Goal: Task Accomplishment & Management: Manage account settings

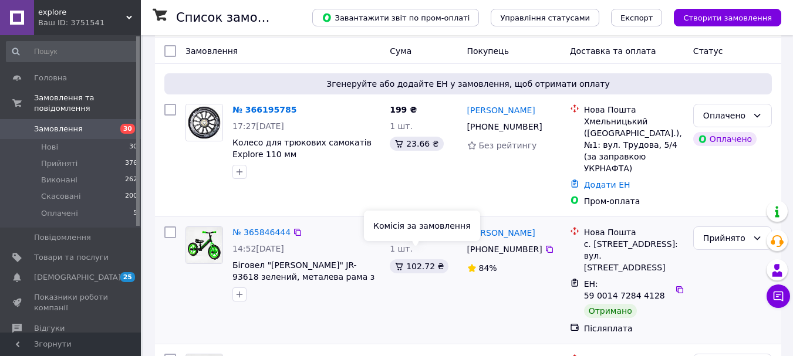
scroll to position [117, 0]
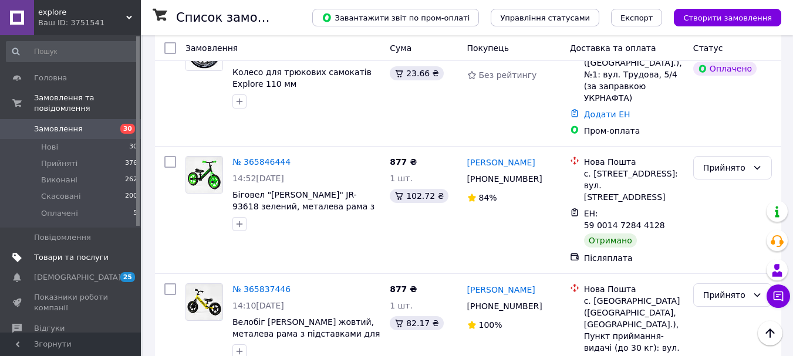
click at [76, 252] on span "Товари та послуги" at bounding box center [71, 257] width 75 height 11
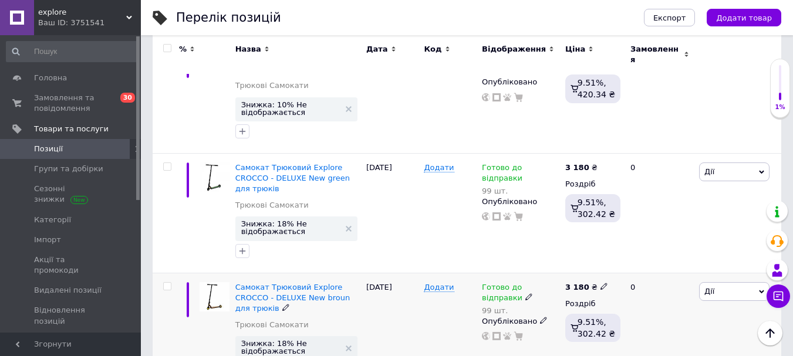
scroll to position [411, 0]
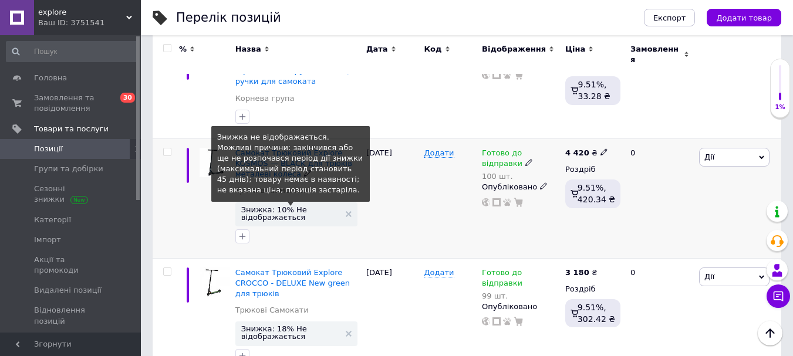
click at [276, 206] on span "Знижка: 10% Не відображається" at bounding box center [290, 213] width 99 height 15
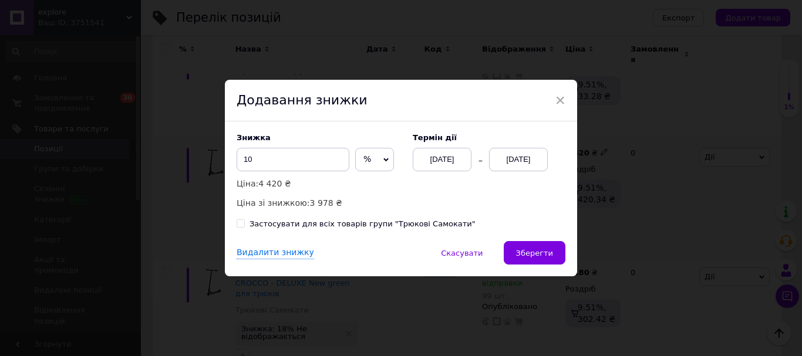
click at [516, 157] on div "[DATE]" at bounding box center [518, 159] width 59 height 23
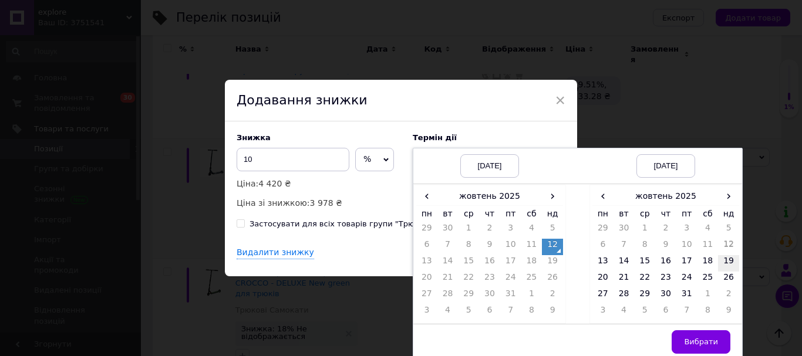
click at [724, 266] on td "19" at bounding box center [728, 263] width 21 height 16
click at [695, 341] on span "Вибрати" at bounding box center [701, 341] width 34 height 9
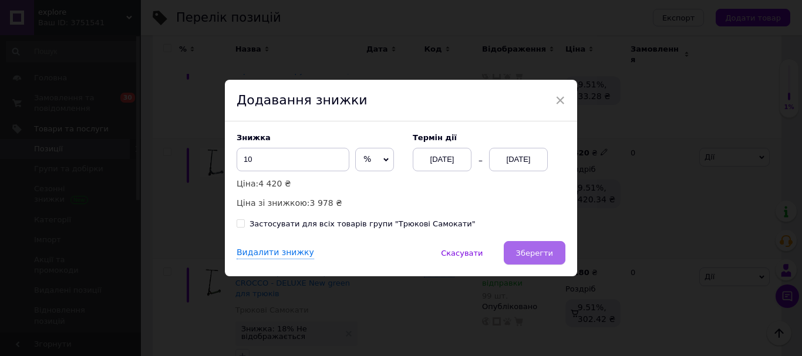
click at [552, 254] on button "Зберегти" at bounding box center [535, 252] width 62 height 23
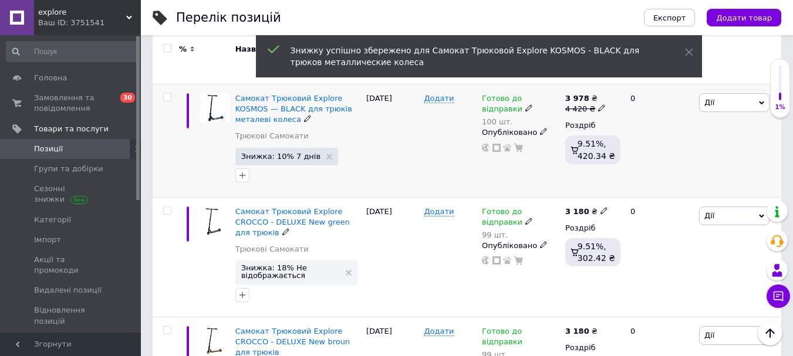
scroll to position [528, 0]
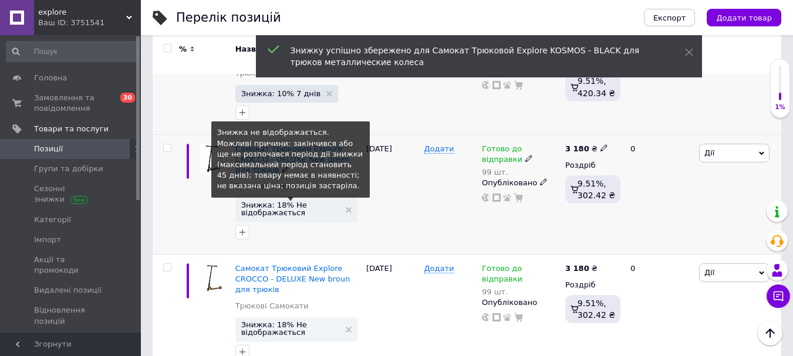
click at [279, 201] on span "Знижка: 18% Не відображається" at bounding box center [290, 208] width 99 height 15
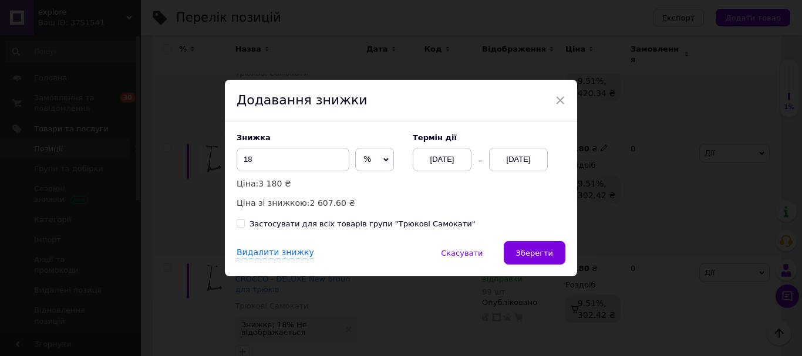
click at [511, 161] on div "[DATE]" at bounding box center [518, 159] width 59 height 23
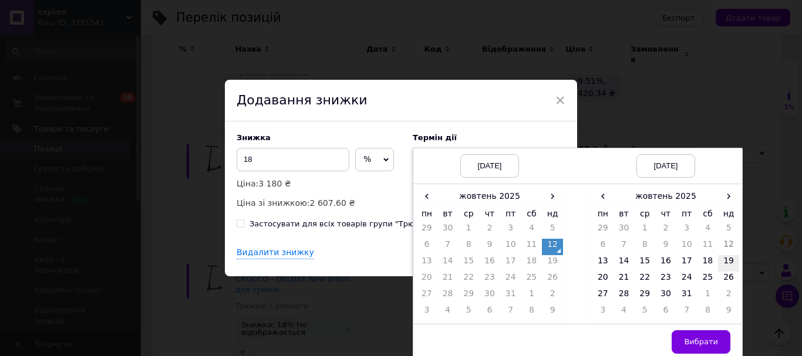
click at [728, 261] on td "19" at bounding box center [728, 263] width 21 height 16
click at [703, 343] on span "Вибрати" at bounding box center [701, 341] width 34 height 9
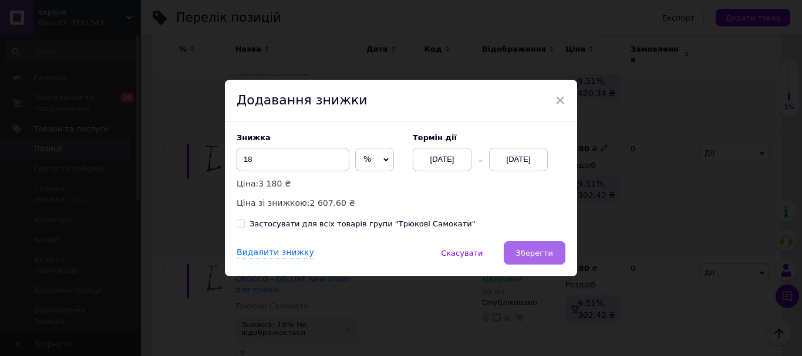
click at [545, 259] on button "Зберегти" at bounding box center [535, 252] width 62 height 23
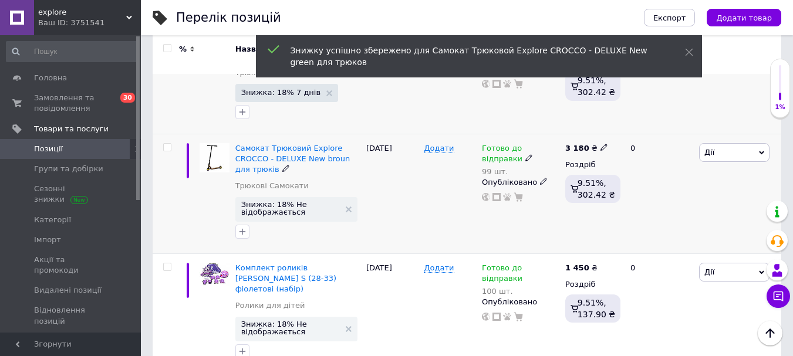
scroll to position [646, 0]
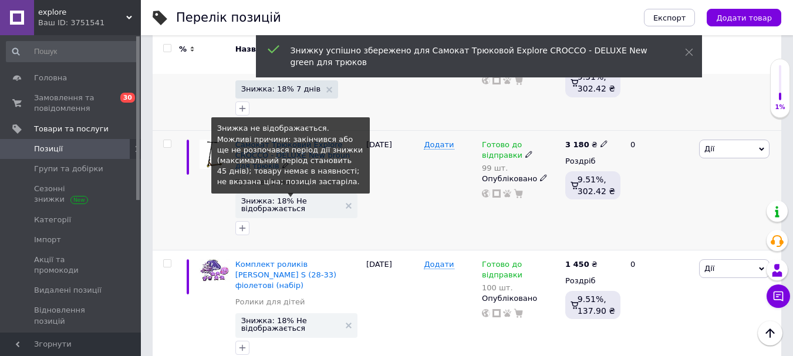
click at [285, 197] on span "Знижка: 18% Не відображається" at bounding box center [290, 204] width 99 height 15
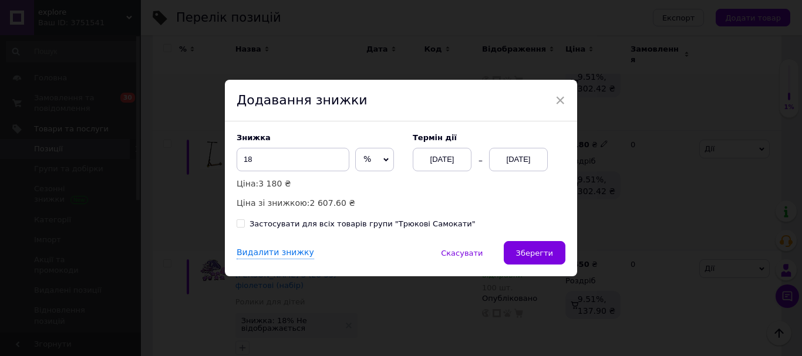
click at [507, 161] on div "[DATE]" at bounding box center [518, 159] width 59 height 23
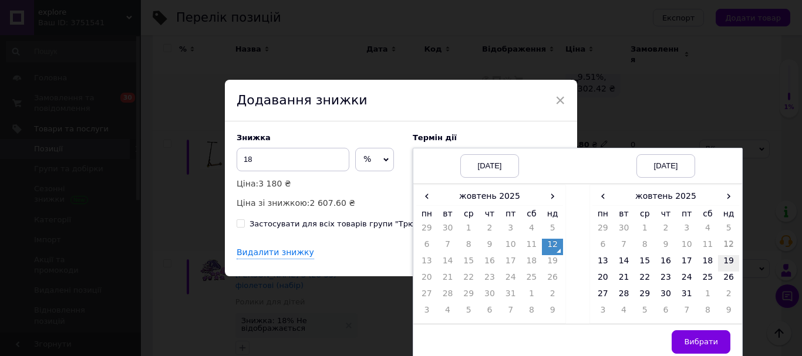
click at [723, 264] on td "19" at bounding box center [728, 263] width 21 height 16
click at [691, 349] on button "Вибрати" at bounding box center [700, 341] width 59 height 23
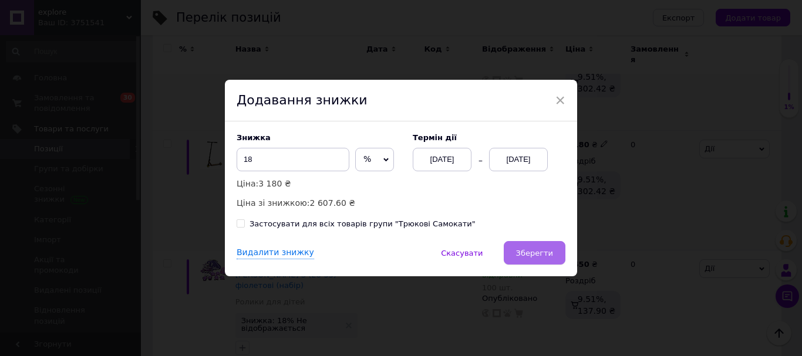
click at [538, 251] on span "Зберегти" at bounding box center [534, 253] width 37 height 9
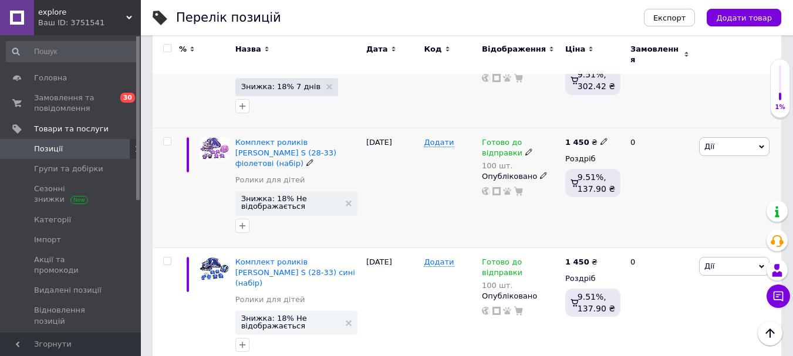
scroll to position [763, 0]
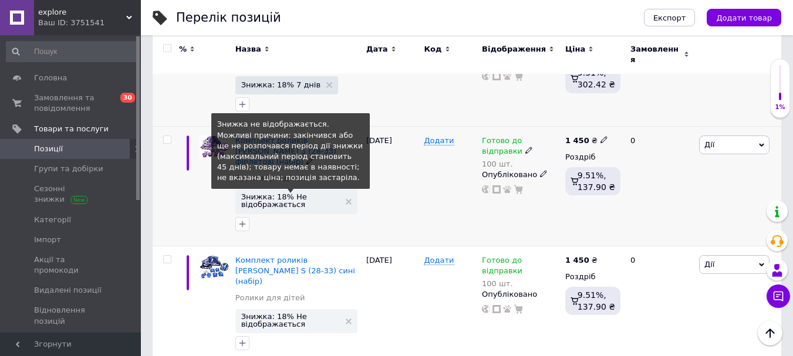
click at [285, 193] on span "Знижка: 18% Не відображається" at bounding box center [290, 200] width 99 height 15
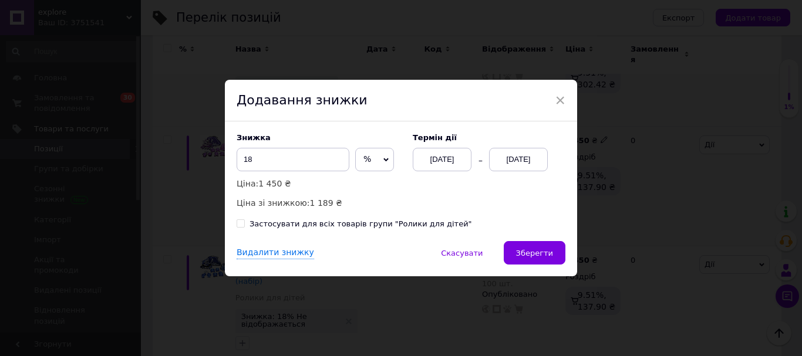
click at [535, 159] on div "[DATE]" at bounding box center [518, 159] width 59 height 23
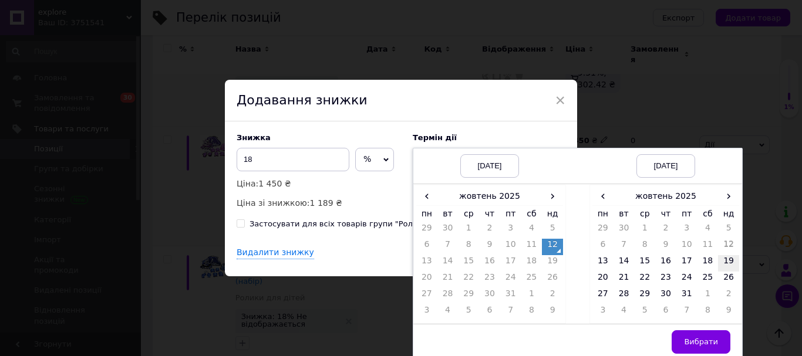
click at [725, 259] on td "19" at bounding box center [728, 263] width 21 height 16
click at [694, 339] on span "Вибрати" at bounding box center [701, 341] width 34 height 9
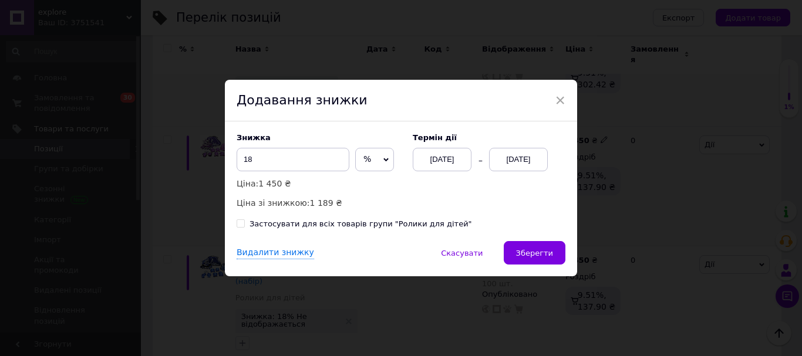
click at [556, 256] on button "Зберегти" at bounding box center [535, 252] width 62 height 23
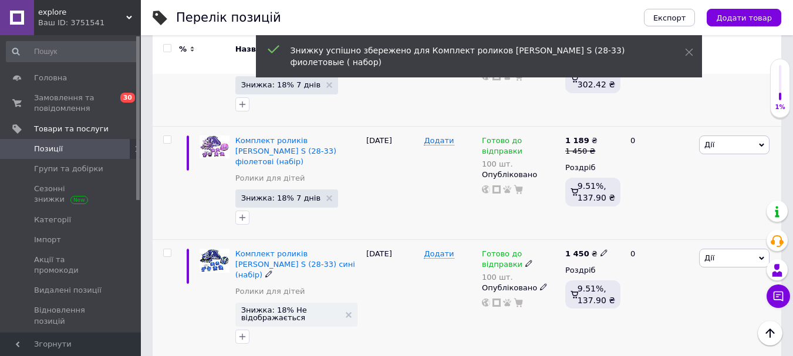
scroll to position [822, 0]
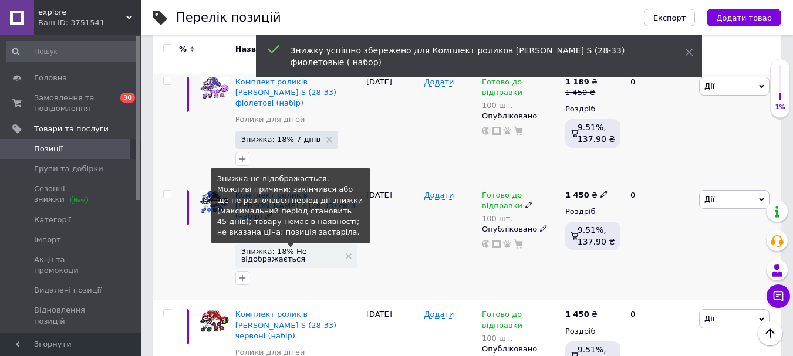
click at [273, 248] on span "Знижка: 18% Не відображається" at bounding box center [290, 255] width 99 height 15
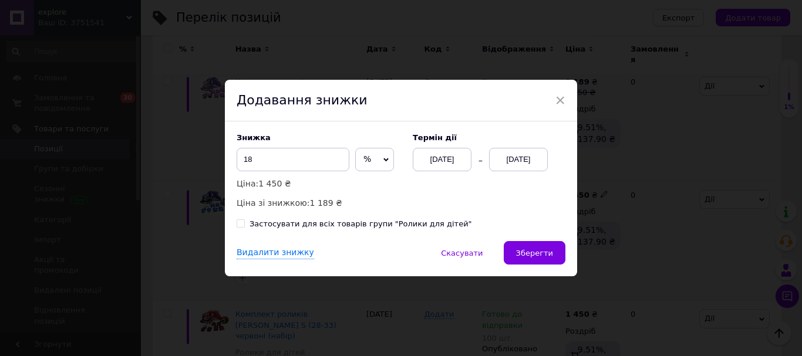
click at [522, 160] on div "[DATE]" at bounding box center [518, 159] width 59 height 23
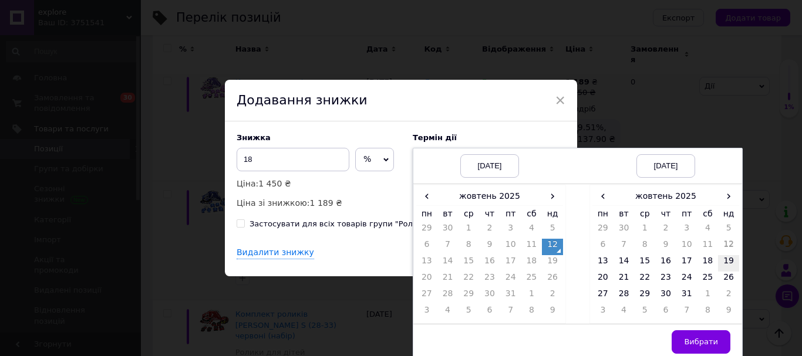
click at [730, 259] on td "19" at bounding box center [728, 263] width 21 height 16
click at [694, 337] on button "Вибрати" at bounding box center [700, 341] width 59 height 23
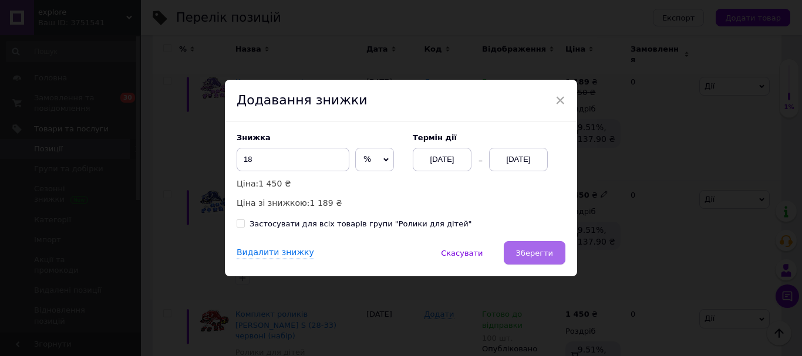
click at [521, 255] on span "Зберегти" at bounding box center [534, 253] width 37 height 9
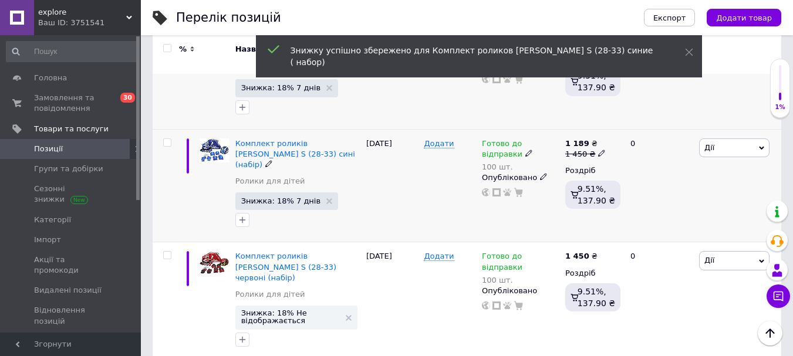
scroll to position [939, 0]
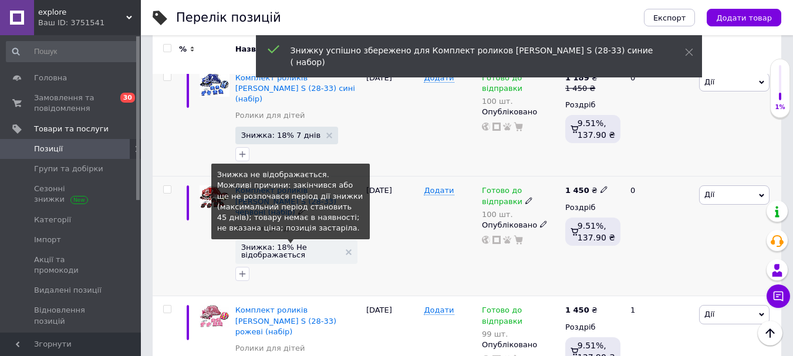
click at [278, 244] on span "Знижка: 18% Не відображається" at bounding box center [290, 251] width 99 height 15
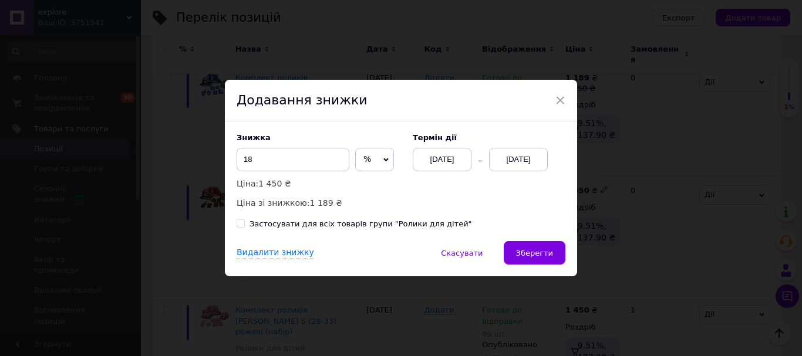
click at [514, 153] on div "[DATE]" at bounding box center [518, 159] width 59 height 23
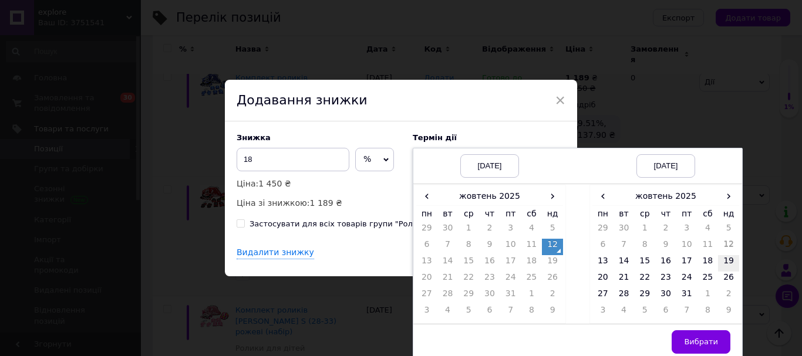
click at [730, 259] on td "19" at bounding box center [728, 263] width 21 height 16
click at [697, 343] on span "Вибрати" at bounding box center [701, 341] width 34 height 9
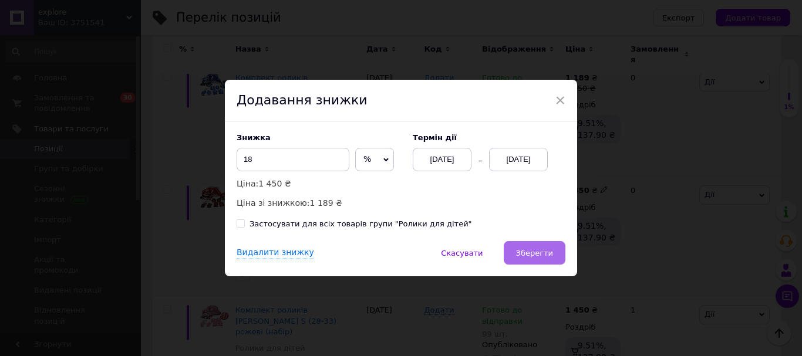
click at [539, 247] on button "Зберегти" at bounding box center [535, 252] width 62 height 23
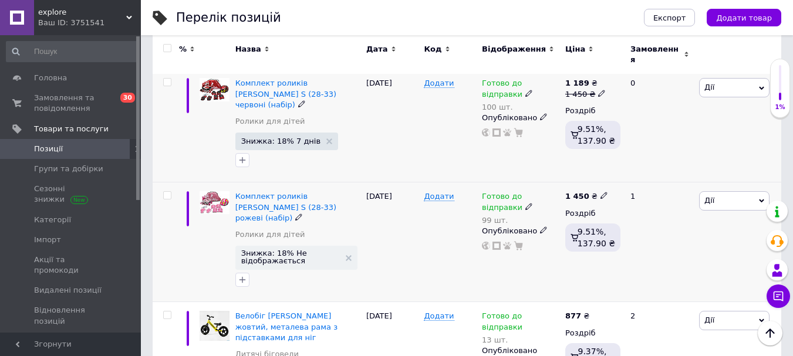
scroll to position [1056, 0]
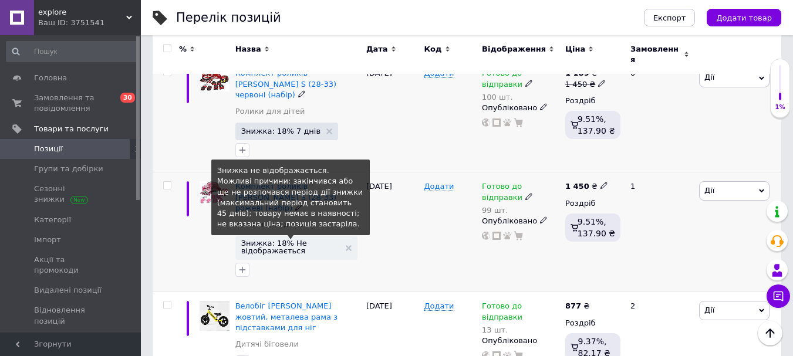
click at [284, 239] on span "Знижка: 18% Не відображається" at bounding box center [290, 246] width 99 height 15
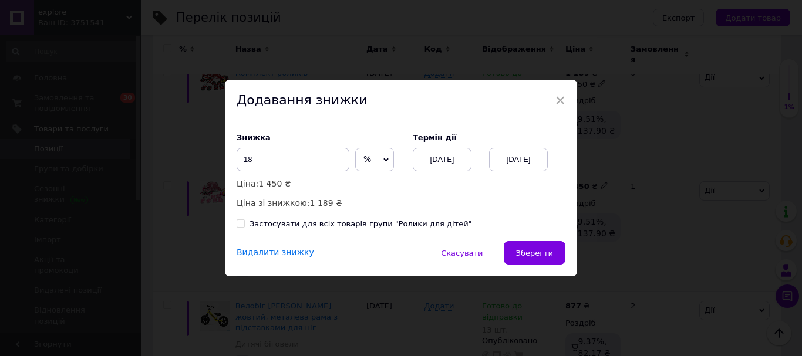
click at [512, 160] on div "[DATE]" at bounding box center [518, 159] width 59 height 23
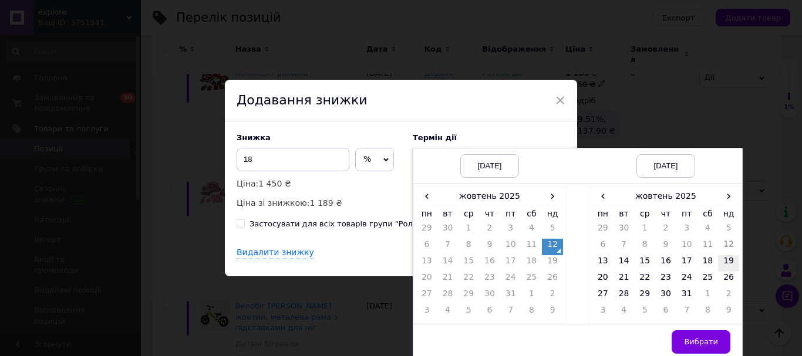
click at [725, 266] on td "19" at bounding box center [728, 263] width 21 height 16
click at [695, 340] on span "Вибрати" at bounding box center [701, 341] width 34 height 9
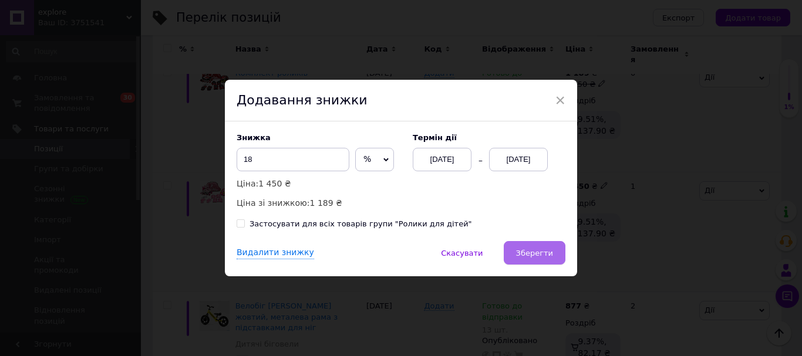
click at [542, 254] on span "Зберегти" at bounding box center [534, 253] width 37 height 9
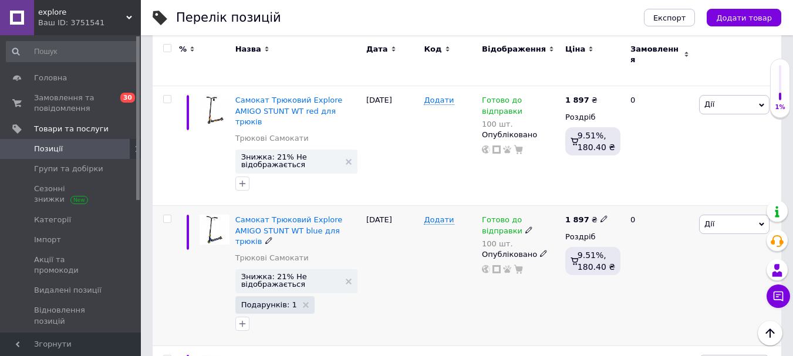
scroll to position [1702, 0]
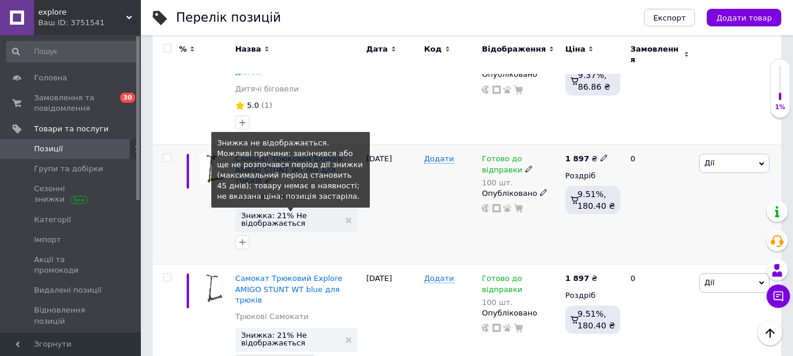
click at [283, 212] on span "Знижка: 21% Не відображається" at bounding box center [290, 219] width 99 height 15
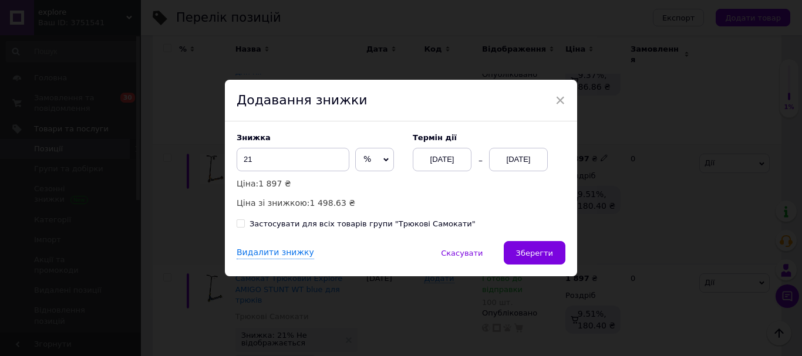
click at [509, 152] on div "[DATE]" at bounding box center [518, 159] width 59 height 23
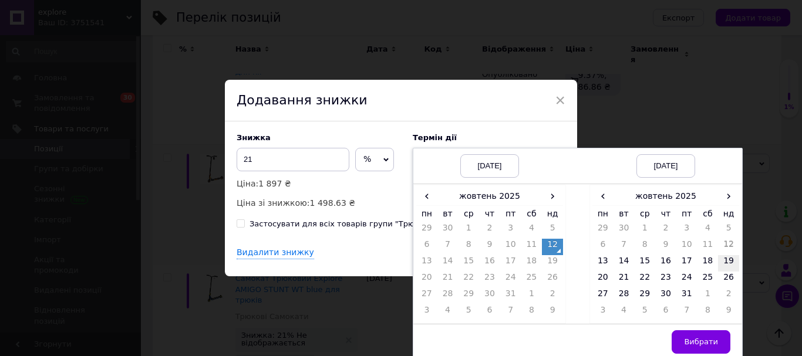
click at [725, 264] on td "19" at bounding box center [728, 263] width 21 height 16
click at [680, 343] on button "Вибрати" at bounding box center [700, 341] width 59 height 23
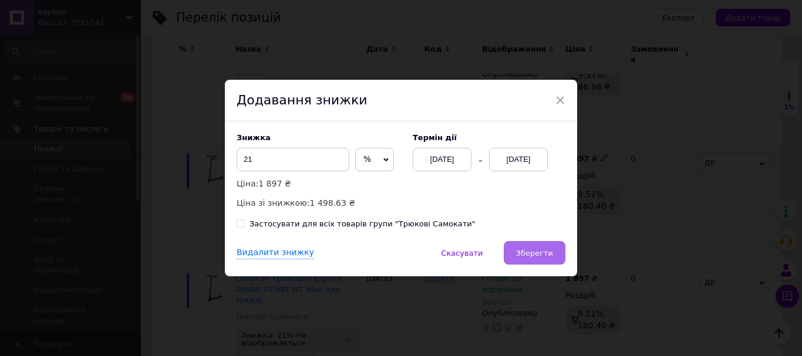
click at [539, 255] on span "Зберегти" at bounding box center [534, 253] width 37 height 9
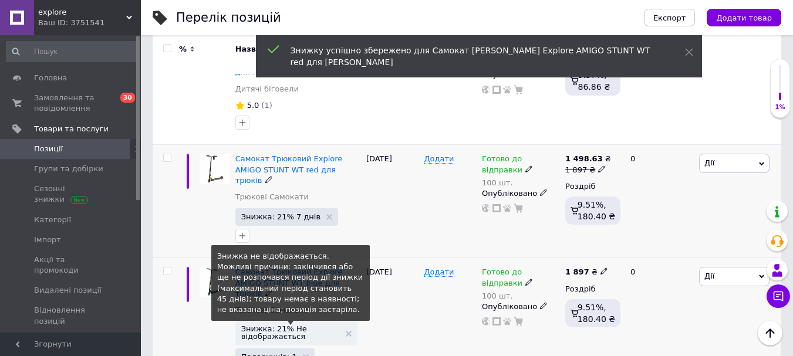
click at [291, 325] on span "Знижка: 21% Не відображається" at bounding box center [290, 332] width 99 height 15
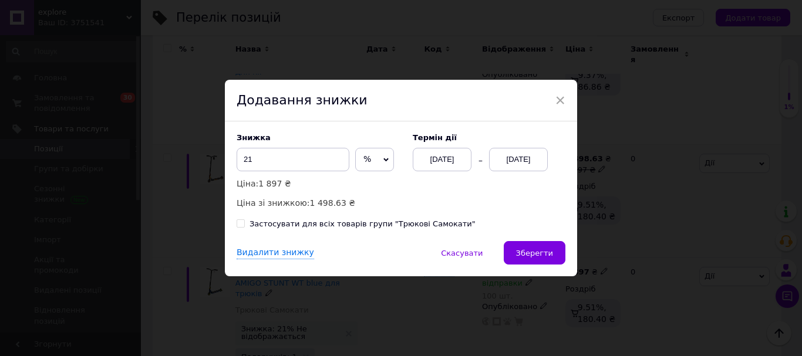
click at [513, 160] on div "[DATE]" at bounding box center [518, 159] width 59 height 23
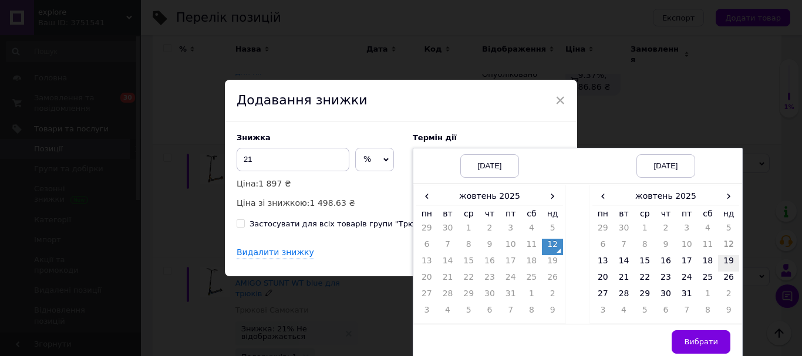
click at [730, 264] on td "19" at bounding box center [728, 263] width 21 height 16
click at [690, 344] on span "Вибрати" at bounding box center [701, 341] width 34 height 9
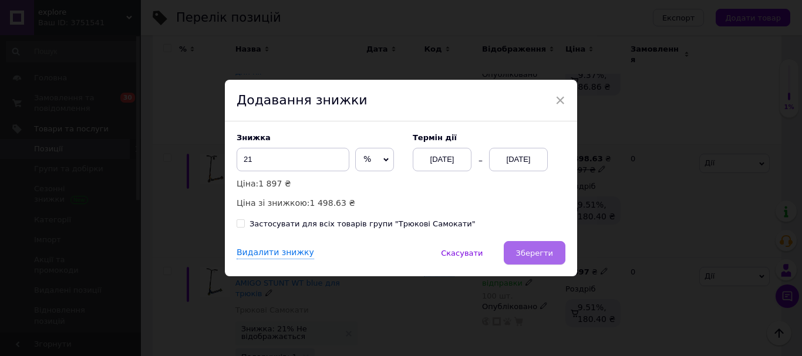
click at [546, 255] on span "Зберегти" at bounding box center [534, 253] width 37 height 9
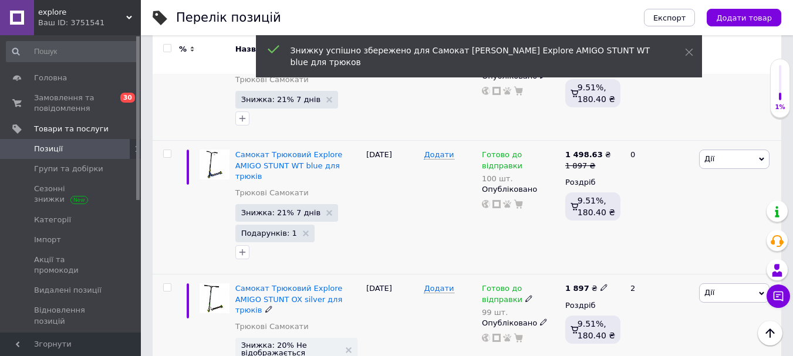
scroll to position [1937, 0]
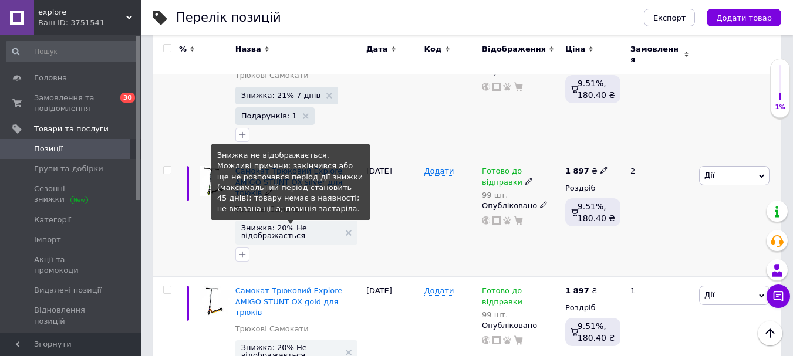
click at [288, 224] on span "Знижка: 20% Не відображається" at bounding box center [290, 231] width 99 height 15
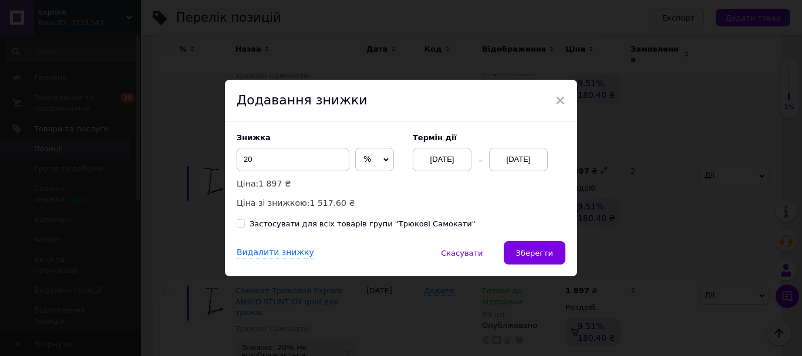
click at [524, 161] on div "[DATE]" at bounding box center [518, 159] width 59 height 23
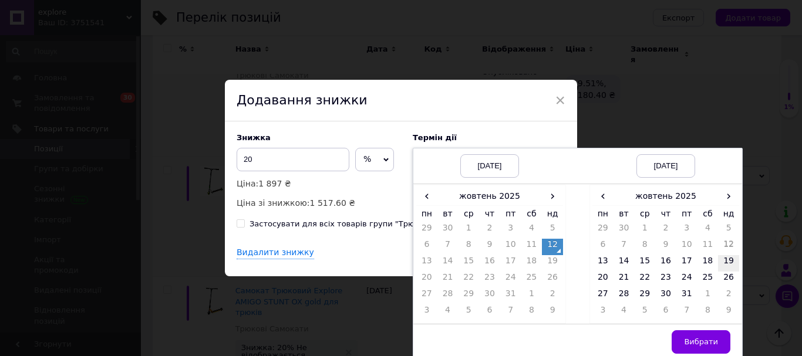
click at [723, 266] on td "19" at bounding box center [728, 263] width 21 height 16
click at [701, 344] on span "Вибрати" at bounding box center [701, 341] width 34 height 9
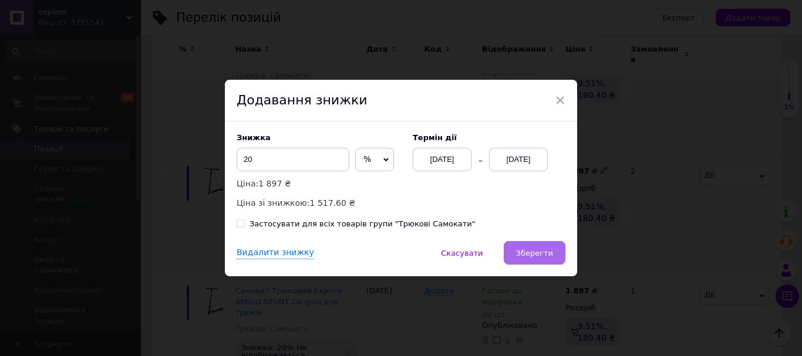
click at [547, 254] on span "Зберегти" at bounding box center [534, 253] width 37 height 9
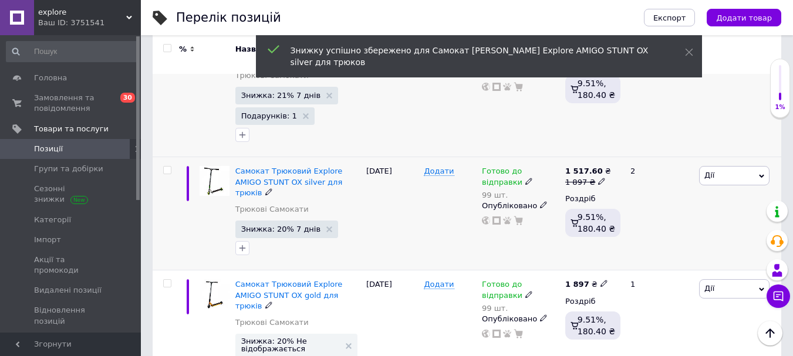
scroll to position [2054, 0]
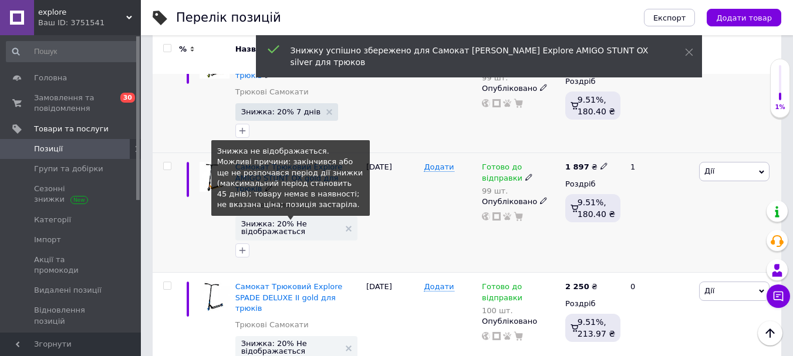
click at [278, 220] on span "Знижка: 20% Не відображається" at bounding box center [290, 227] width 99 height 15
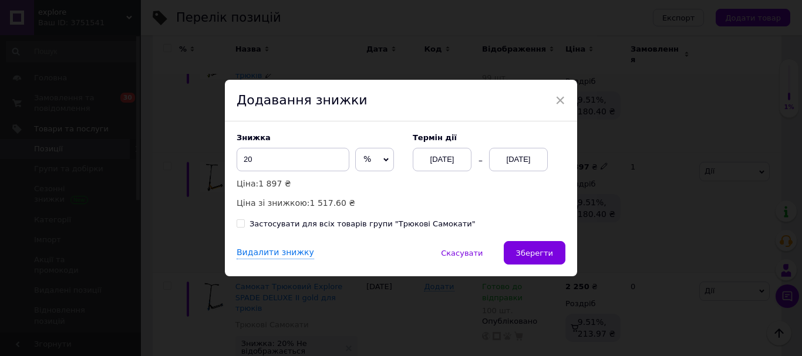
click at [517, 153] on div "[DATE]" at bounding box center [518, 159] width 59 height 23
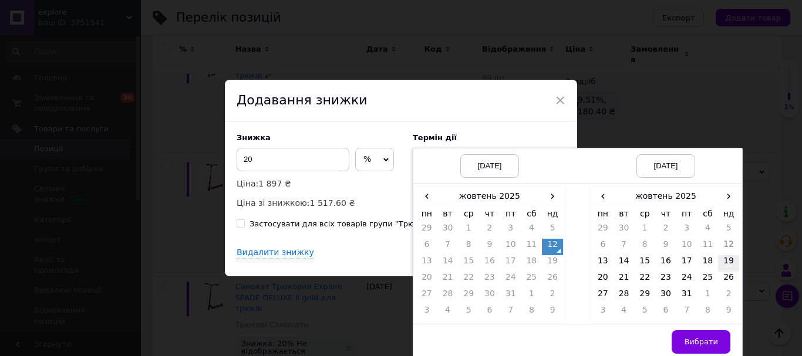
click at [727, 266] on td "19" at bounding box center [728, 263] width 21 height 16
click at [698, 342] on span "Вибрати" at bounding box center [701, 341] width 34 height 9
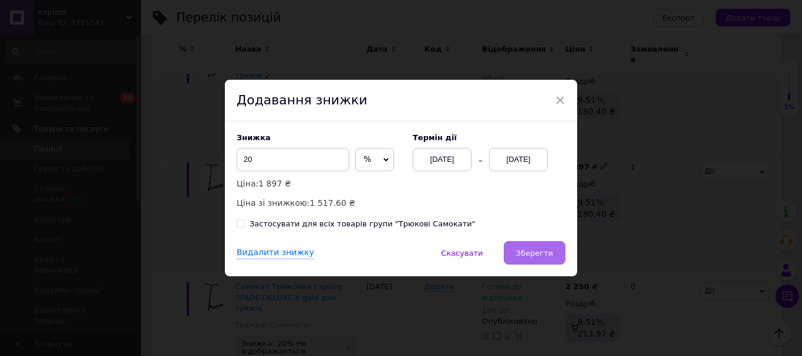
click at [551, 256] on button "Зберегти" at bounding box center [535, 252] width 62 height 23
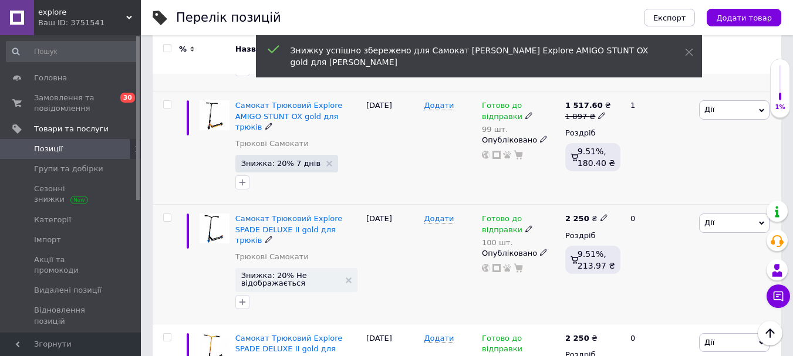
scroll to position [2172, 0]
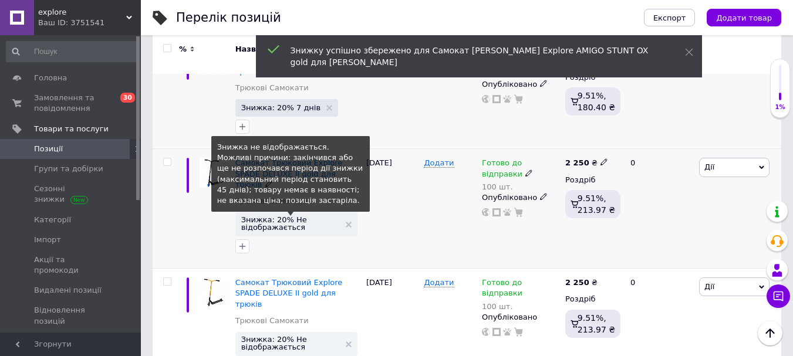
click at [281, 216] on span "Знижка: 20% Не відображається" at bounding box center [290, 223] width 99 height 15
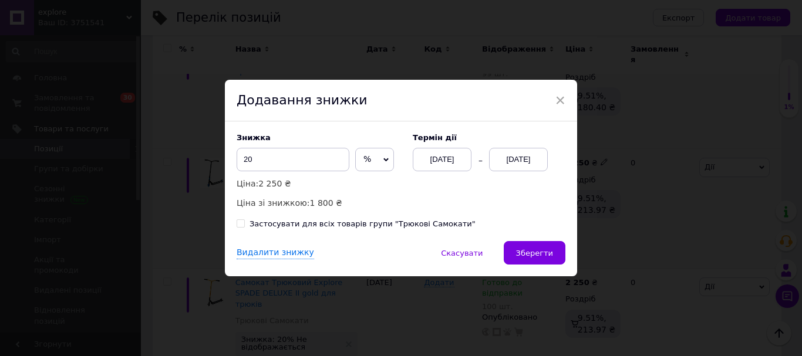
click at [516, 160] on div "[DATE]" at bounding box center [518, 159] width 59 height 23
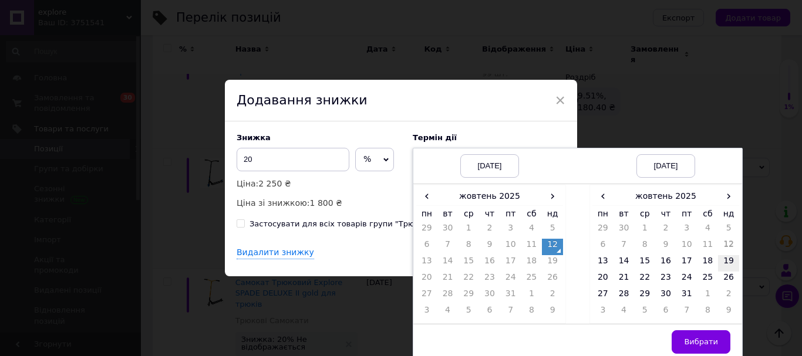
click at [722, 264] on td "19" at bounding box center [728, 263] width 21 height 16
click at [687, 339] on span "Вибрати" at bounding box center [701, 341] width 34 height 9
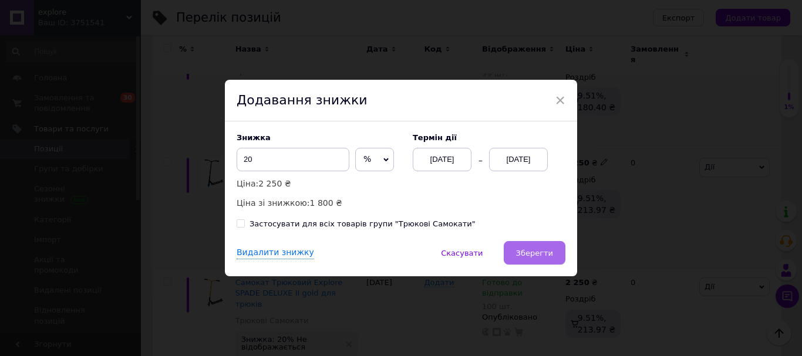
click at [540, 255] on span "Зберегти" at bounding box center [534, 253] width 37 height 9
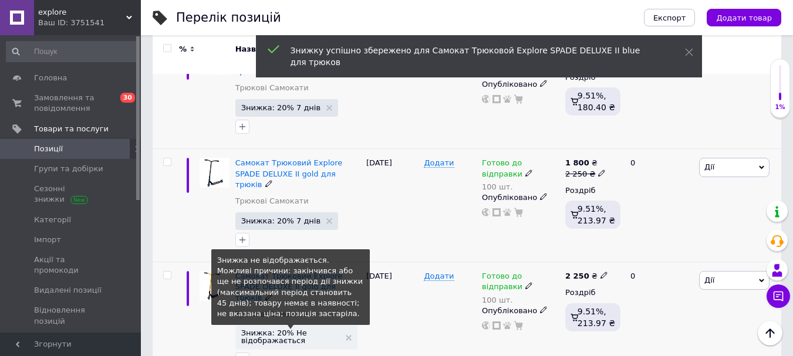
click at [276, 329] on span "Знижка: 20% Не відображається" at bounding box center [290, 336] width 99 height 15
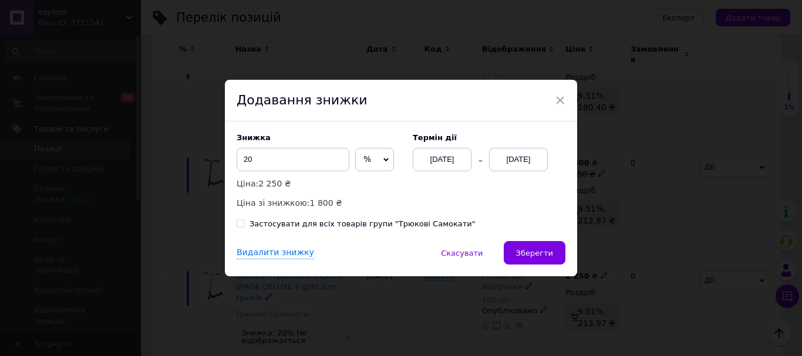
click at [515, 156] on div "[DATE]" at bounding box center [518, 159] width 59 height 23
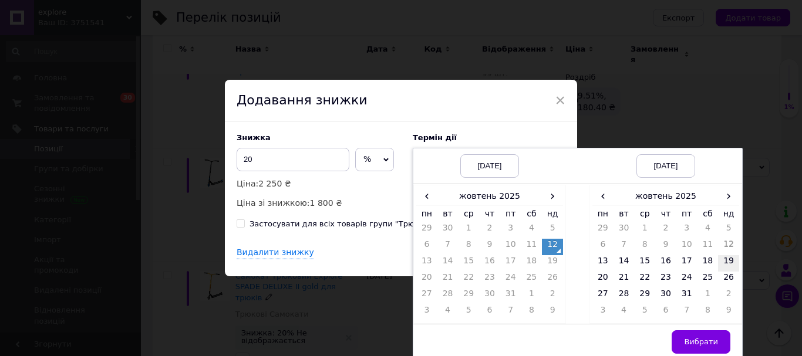
click at [726, 266] on td "19" at bounding box center [728, 263] width 21 height 16
click at [695, 342] on span "Вибрати" at bounding box center [701, 341] width 34 height 9
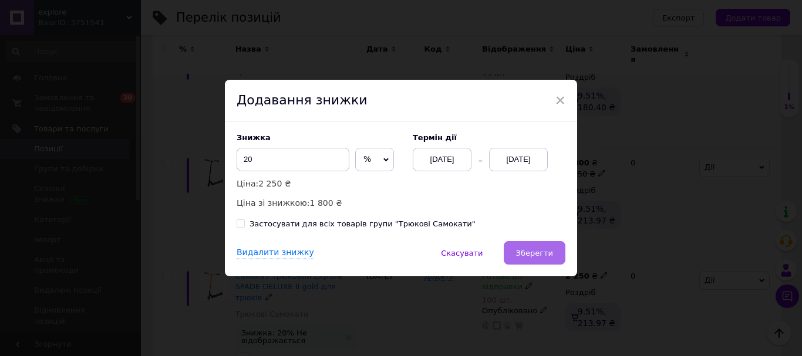
click at [542, 255] on span "Зберегти" at bounding box center [534, 253] width 37 height 9
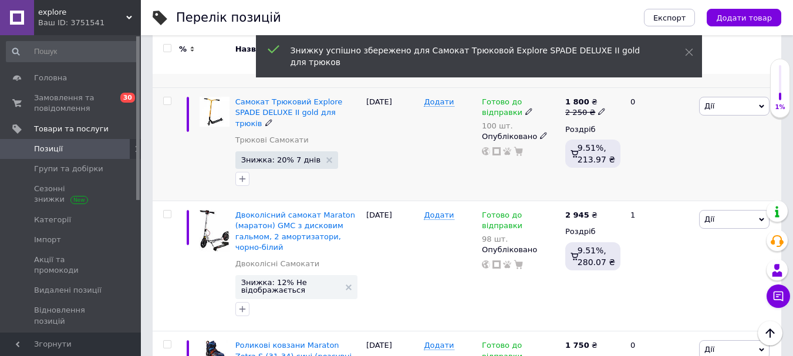
scroll to position [2348, 0]
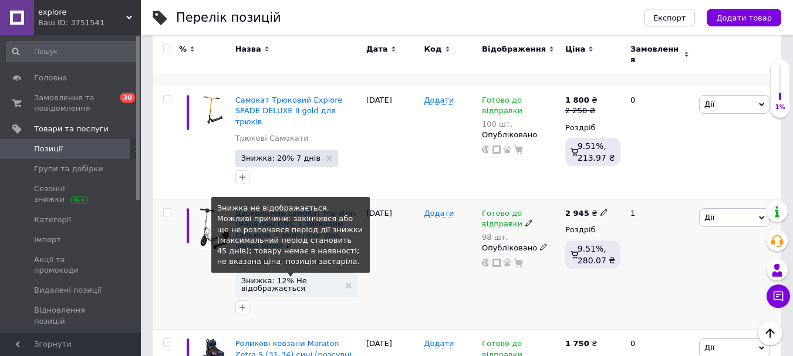
click at [274, 277] on span "Знижка: 12% Не відображається" at bounding box center [290, 284] width 99 height 15
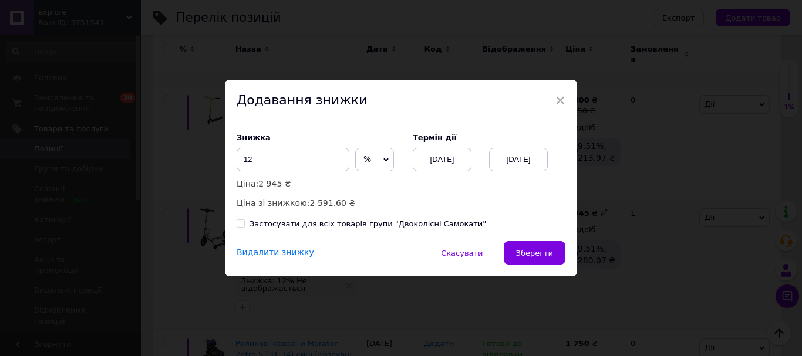
click at [528, 160] on div "[DATE]" at bounding box center [518, 159] width 59 height 23
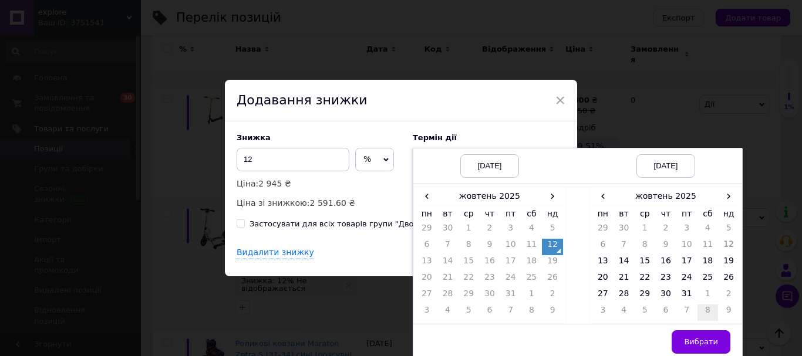
click at [728, 263] on td "19" at bounding box center [728, 263] width 21 height 16
click at [697, 350] on button "Вибрати" at bounding box center [700, 341] width 59 height 23
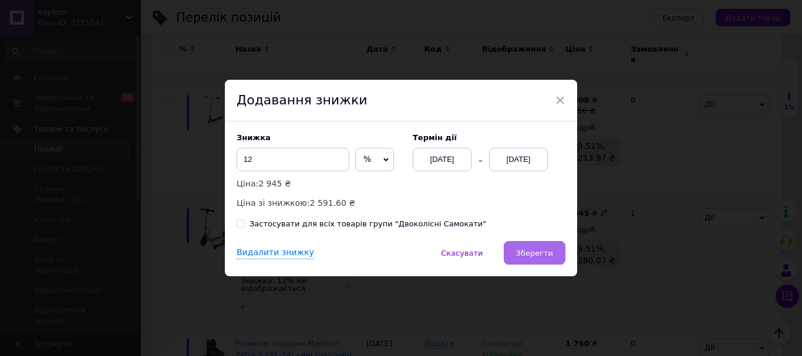
click at [539, 252] on span "Зберегти" at bounding box center [534, 253] width 37 height 9
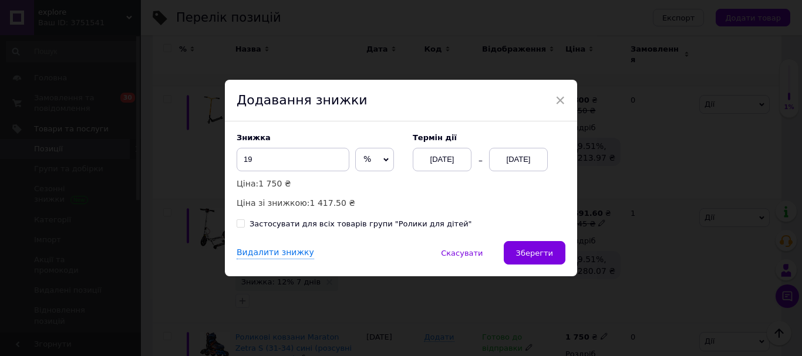
click at [508, 160] on div "[DATE]" at bounding box center [518, 159] width 59 height 23
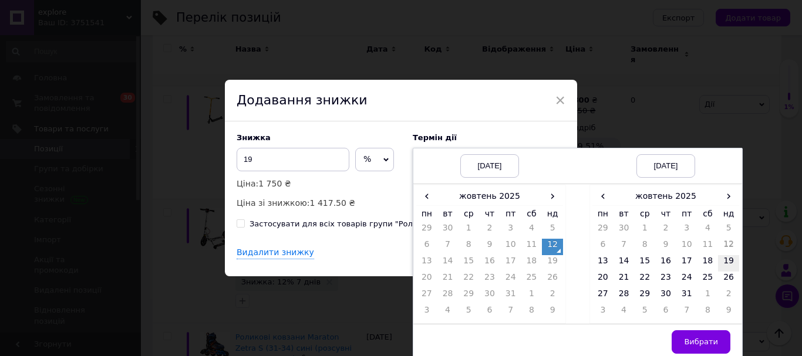
click at [731, 259] on td "19" at bounding box center [728, 263] width 21 height 16
drag, startPoint x: 698, startPoint y: 340, endPoint x: 666, endPoint y: 333, distance: 32.9
click at [698, 340] on span "Вибрати" at bounding box center [701, 341] width 34 height 9
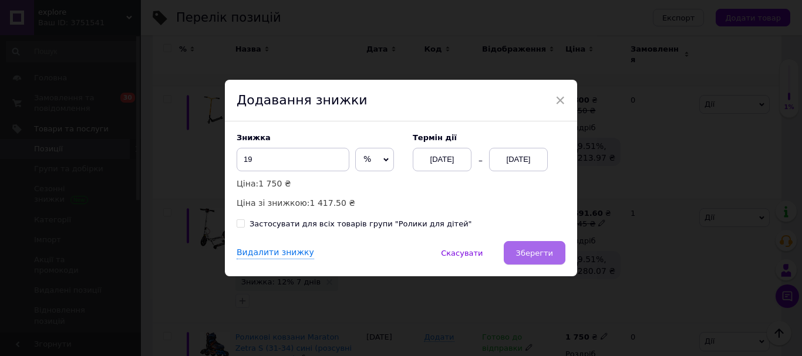
click at [540, 257] on span "Зберегти" at bounding box center [534, 253] width 37 height 9
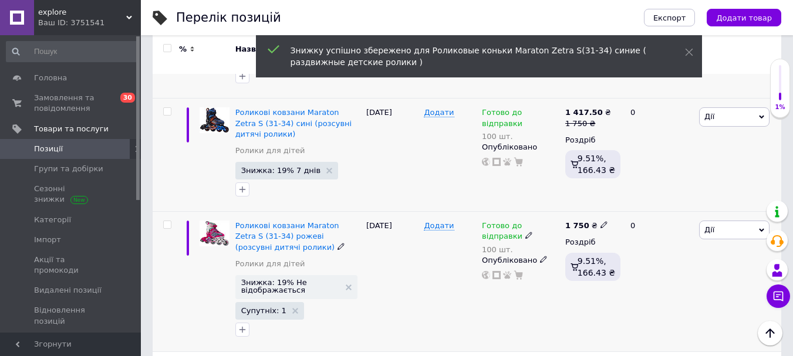
scroll to position [2582, 0]
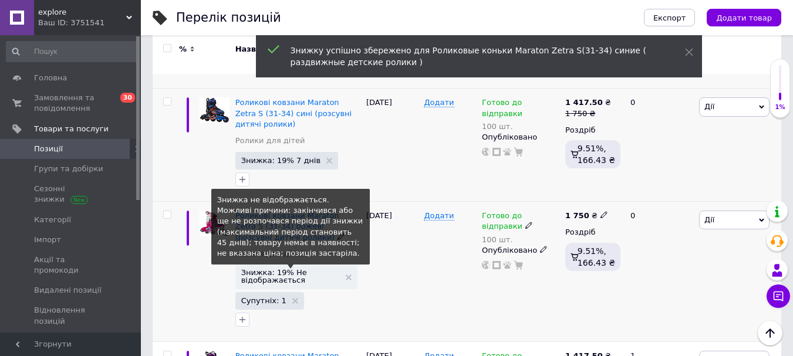
click at [282, 269] on span "Знижка: 19% Не відображається" at bounding box center [290, 276] width 99 height 15
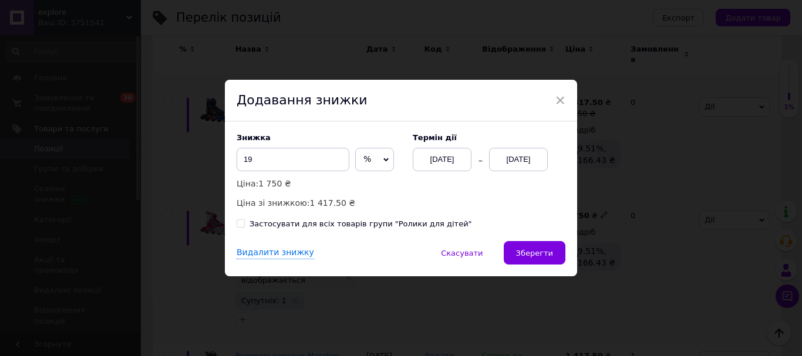
click at [514, 162] on div "[DATE]" at bounding box center [518, 159] width 59 height 23
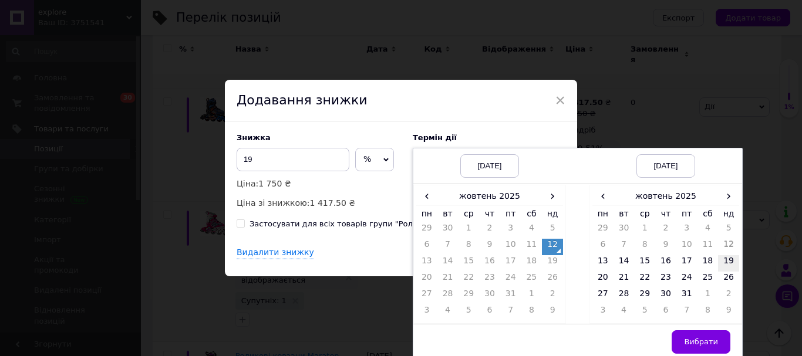
click at [720, 256] on td "19" at bounding box center [728, 263] width 21 height 16
click at [689, 333] on button "Вибрати" at bounding box center [700, 341] width 59 height 23
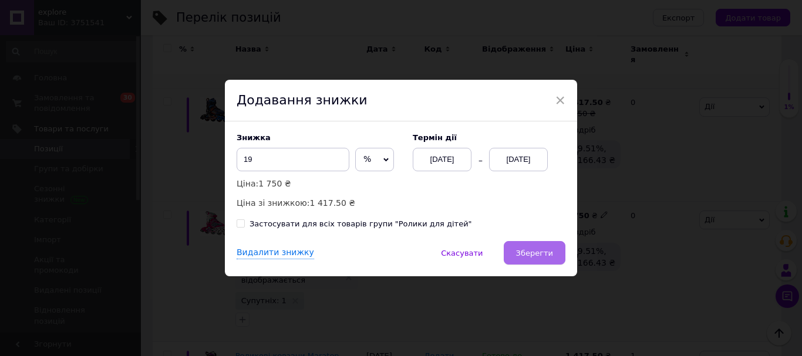
click at [545, 247] on button "Зберегти" at bounding box center [535, 252] width 62 height 23
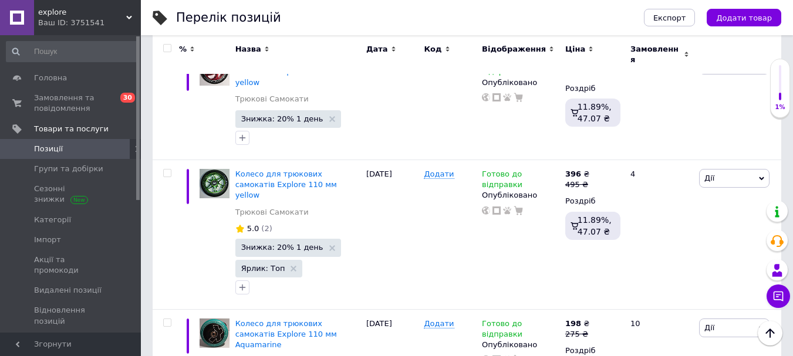
scroll to position [10553, 0]
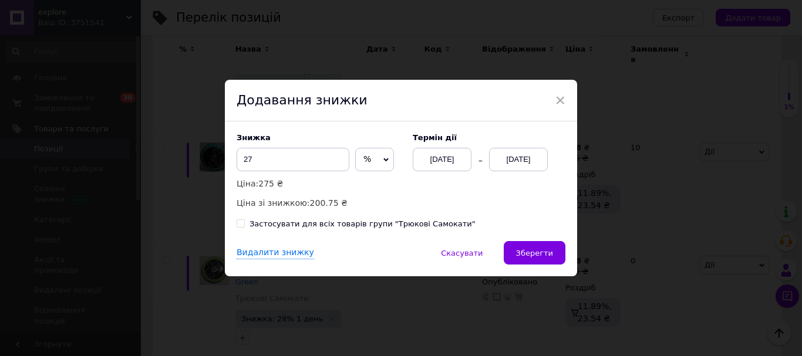
click at [503, 167] on div "[DATE]" at bounding box center [518, 159] width 59 height 23
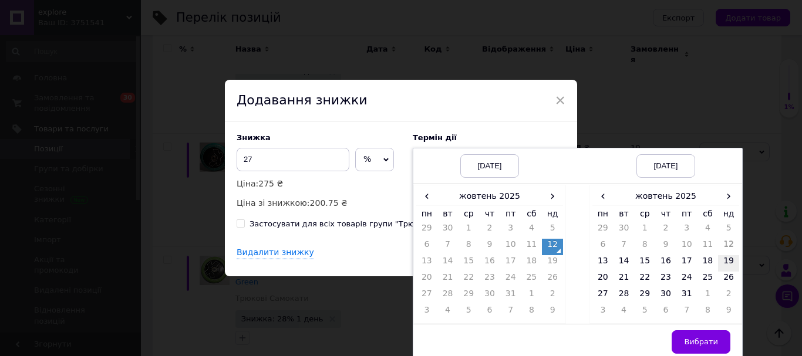
click at [731, 263] on td "19" at bounding box center [728, 263] width 21 height 16
click at [708, 345] on span "Вибрати" at bounding box center [701, 341] width 34 height 9
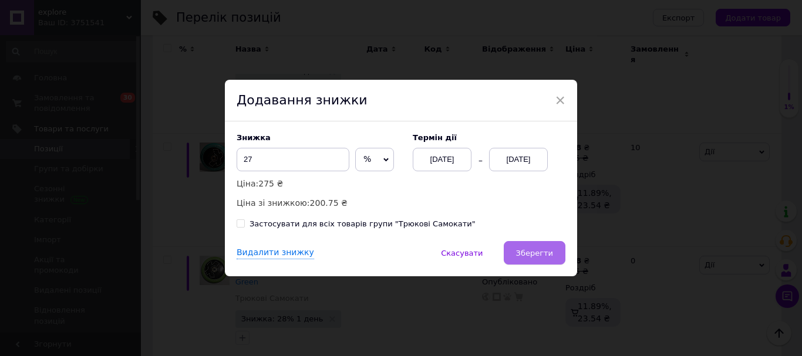
click at [550, 256] on span "Зберегти" at bounding box center [534, 253] width 37 height 9
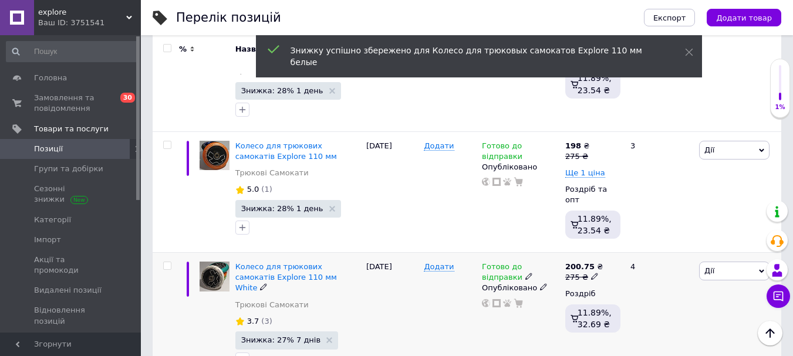
scroll to position [10847, 0]
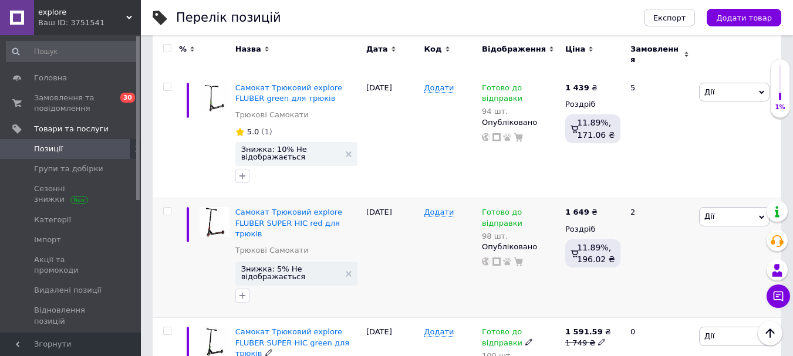
scroll to position [2883, 0]
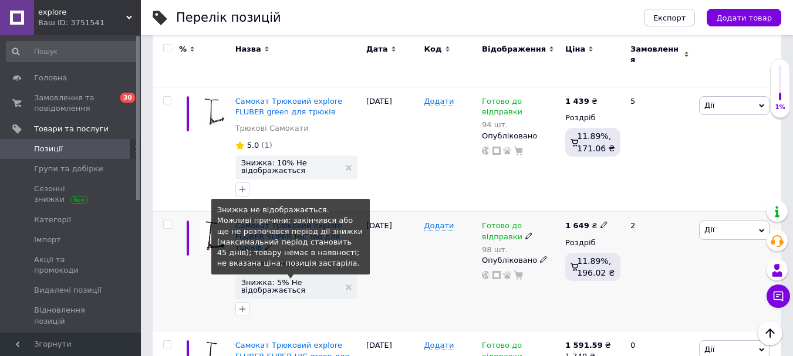
click at [264, 279] on span "Знижка: 5% Не відображається" at bounding box center [290, 286] width 99 height 15
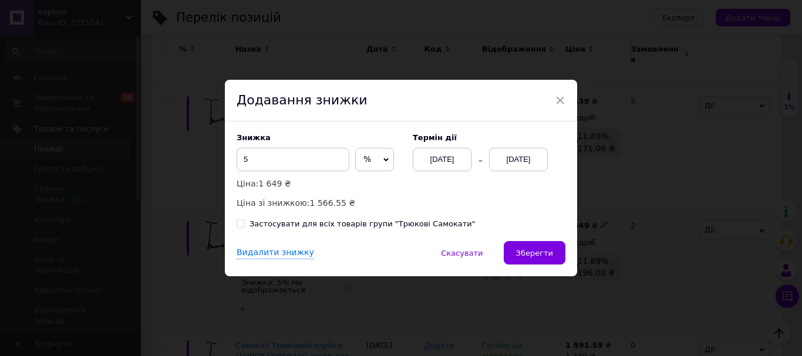
click at [528, 158] on div "[DATE]" at bounding box center [518, 159] width 59 height 23
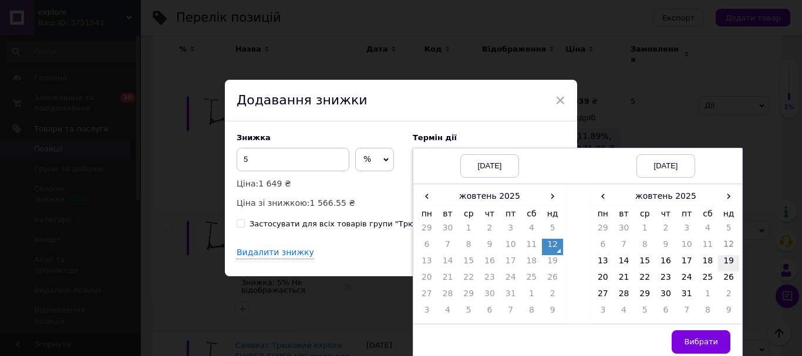
click at [724, 262] on td "19" at bounding box center [728, 263] width 21 height 16
click at [698, 343] on span "Вибрати" at bounding box center [701, 341] width 34 height 9
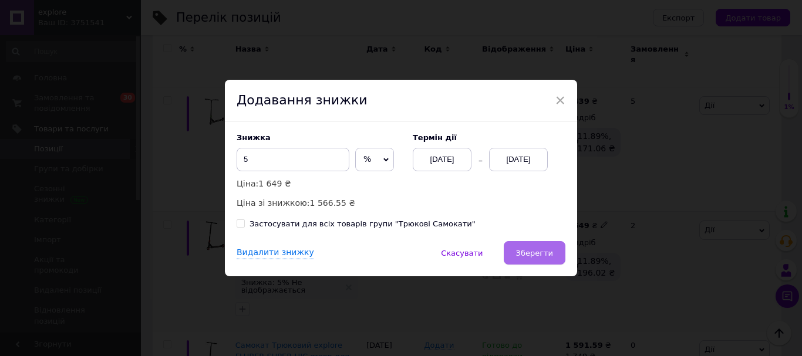
click at [542, 254] on span "Зберегти" at bounding box center [534, 253] width 37 height 9
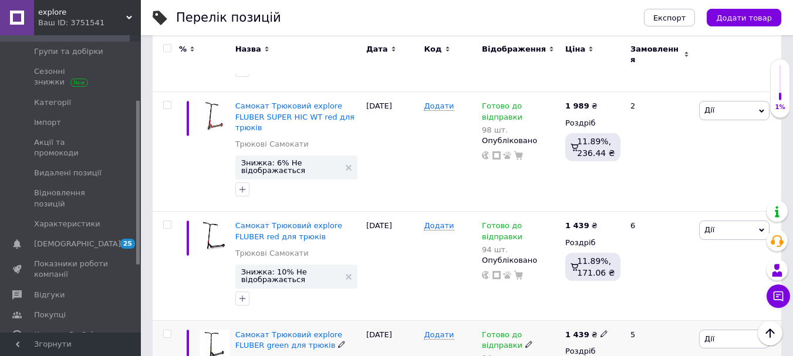
scroll to position [2766, 0]
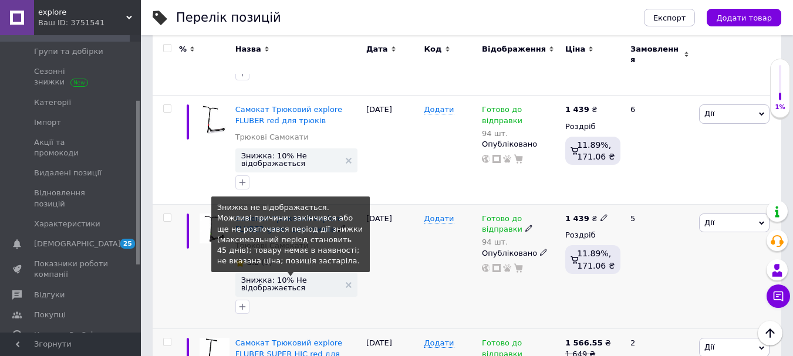
click at [268, 276] on span "Знижка: 10% Не відображається" at bounding box center [290, 283] width 99 height 15
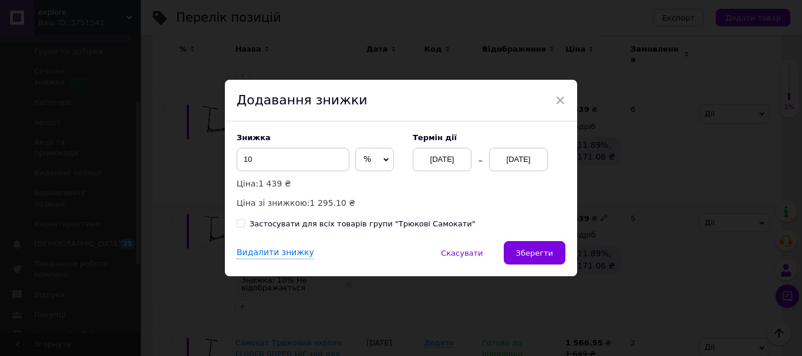
click at [519, 160] on div "[DATE]" at bounding box center [518, 159] width 59 height 23
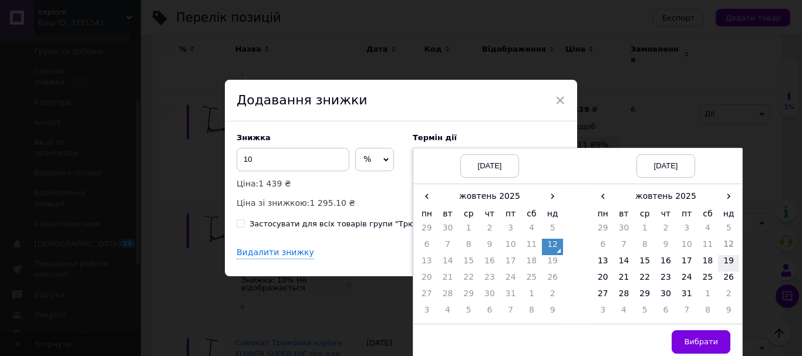
click at [727, 262] on td "19" at bounding box center [728, 263] width 21 height 16
click at [704, 335] on button "Вибрати" at bounding box center [700, 341] width 59 height 23
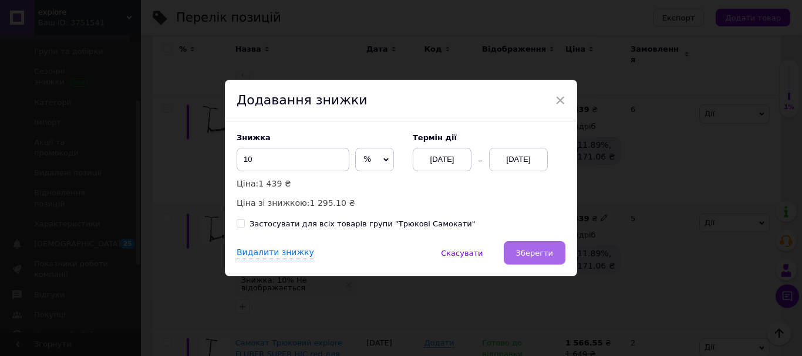
click at [536, 249] on span "Зберегти" at bounding box center [534, 253] width 37 height 9
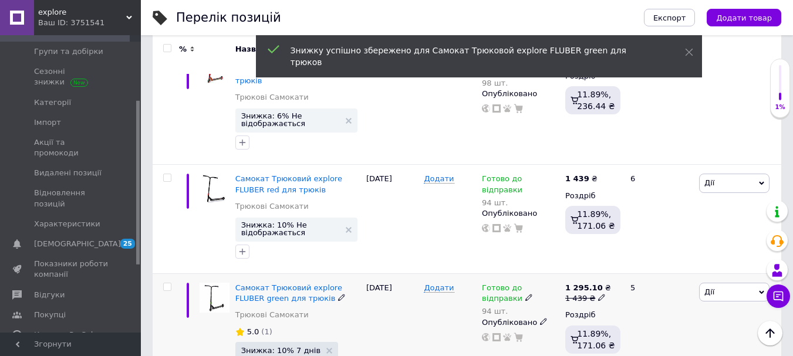
scroll to position [2648, 0]
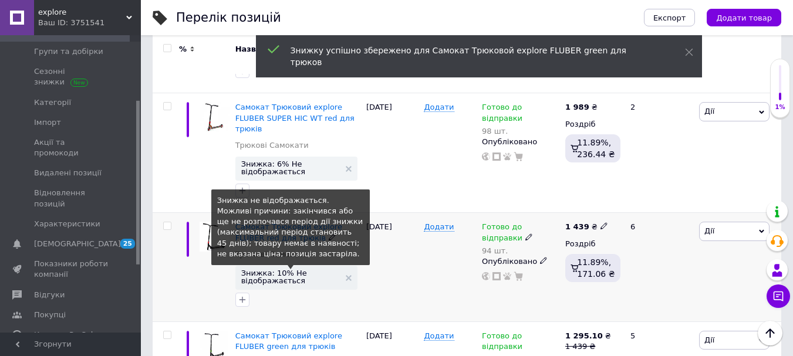
click at [271, 269] on span "Знижка: 10% Не відображається" at bounding box center [290, 276] width 99 height 15
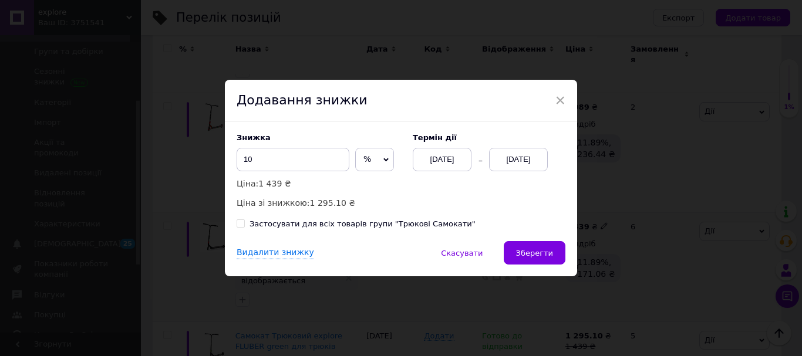
click at [519, 163] on div "[DATE]" at bounding box center [518, 159] width 59 height 23
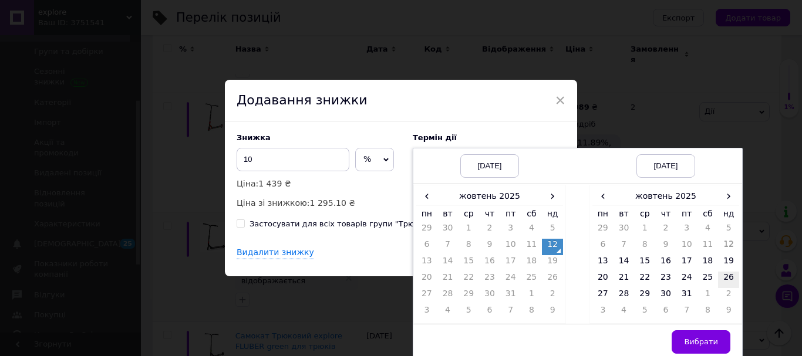
click at [731, 265] on td "19" at bounding box center [728, 263] width 21 height 16
click at [703, 343] on span "Вибрати" at bounding box center [701, 341] width 34 height 9
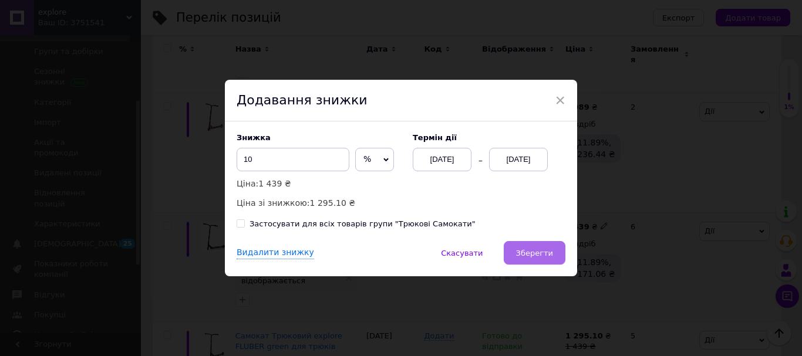
click at [551, 260] on button "Зберегти" at bounding box center [535, 252] width 62 height 23
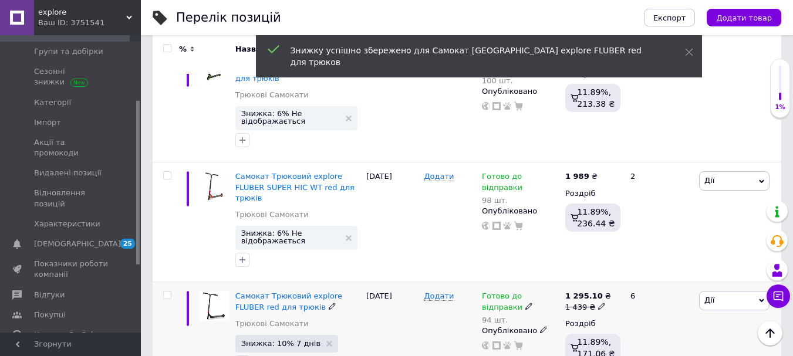
scroll to position [2531, 0]
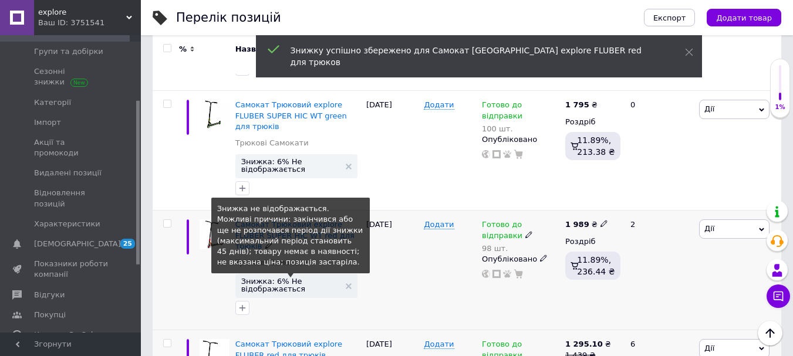
click at [270, 278] on span "Знижка: 6% Не відображається" at bounding box center [290, 285] width 99 height 15
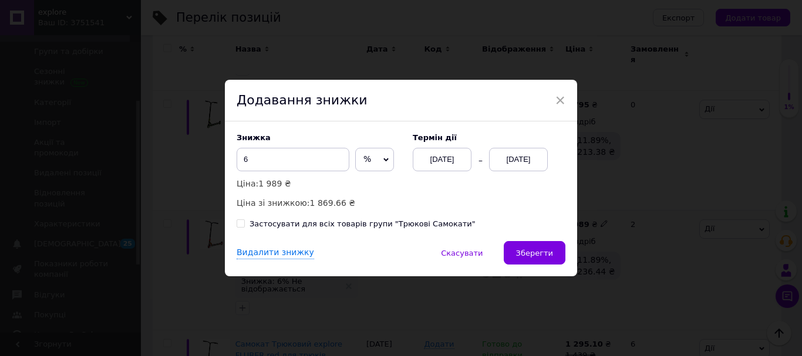
click at [518, 158] on div "[DATE]" at bounding box center [518, 159] width 59 height 23
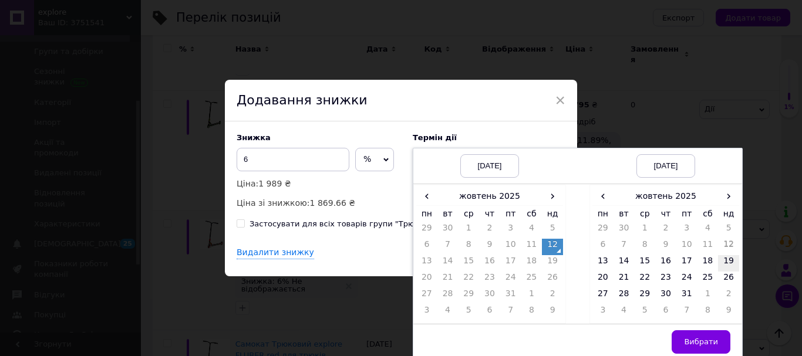
click at [722, 264] on td "19" at bounding box center [728, 263] width 21 height 16
click at [697, 343] on span "Вибрати" at bounding box center [701, 341] width 34 height 9
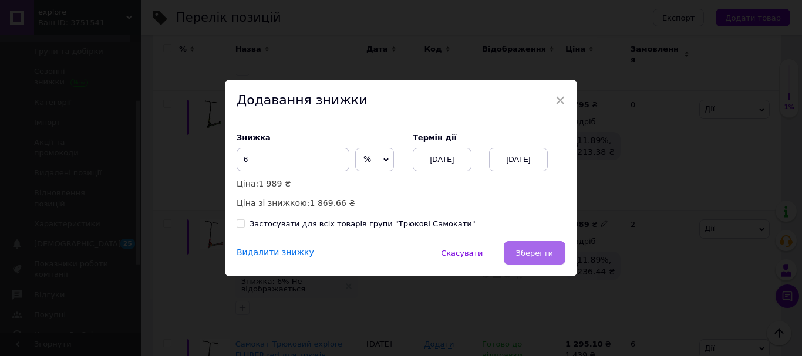
click at [535, 251] on span "Зберегти" at bounding box center [534, 253] width 37 height 9
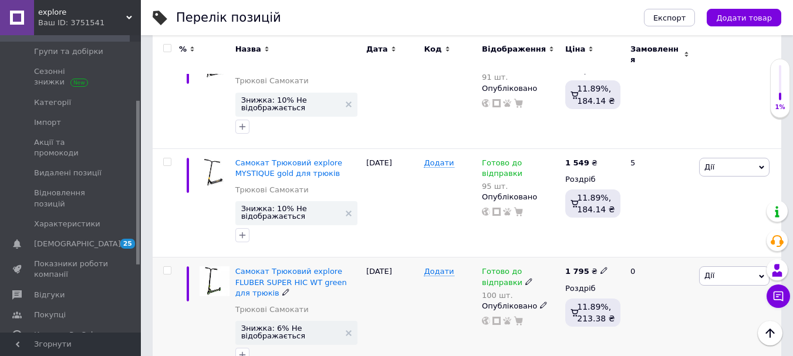
scroll to position [2413, 0]
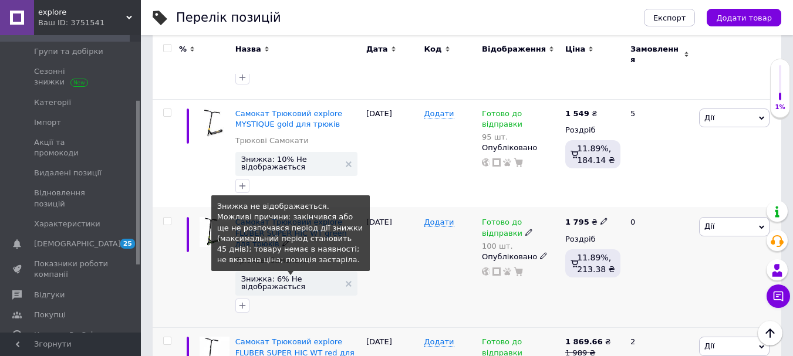
click at [268, 275] on span "Знижка: 6% Не відображається" at bounding box center [290, 282] width 99 height 15
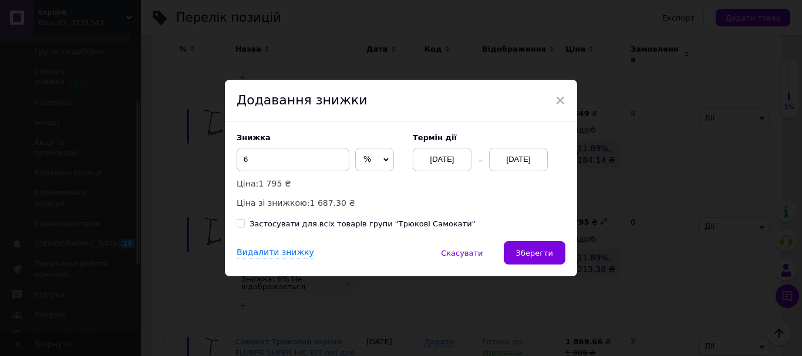
click at [516, 160] on div "[DATE]" at bounding box center [518, 159] width 59 height 23
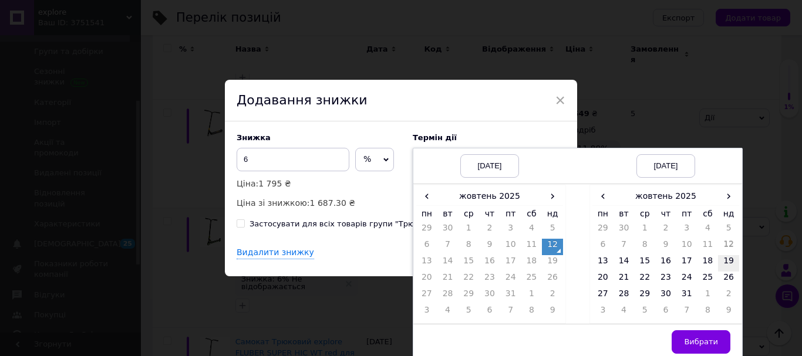
click at [728, 262] on td "19" at bounding box center [728, 263] width 21 height 16
drag, startPoint x: 701, startPoint y: 339, endPoint x: 590, endPoint y: 286, distance: 122.6
click at [701, 339] on span "Вибрати" at bounding box center [701, 341] width 34 height 9
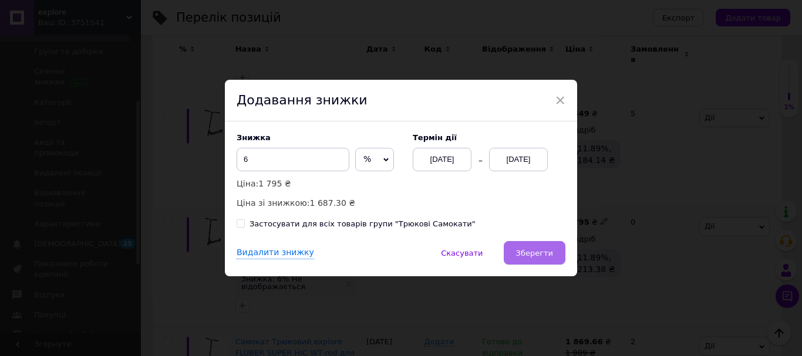
click at [539, 254] on span "Зберегти" at bounding box center [534, 253] width 37 height 9
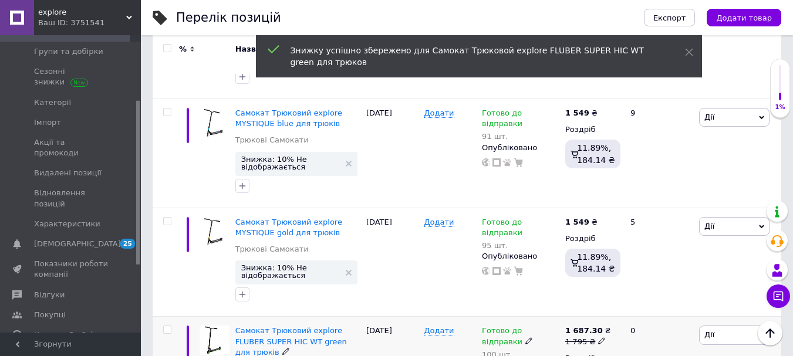
scroll to position [2296, 0]
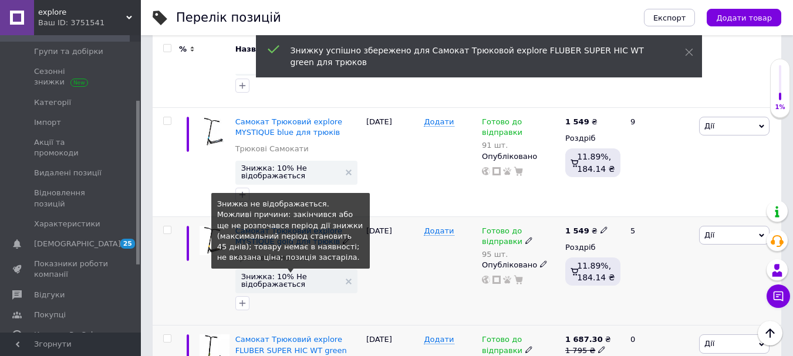
click at [268, 273] on span "Знижка: 10% Не відображається" at bounding box center [290, 280] width 99 height 15
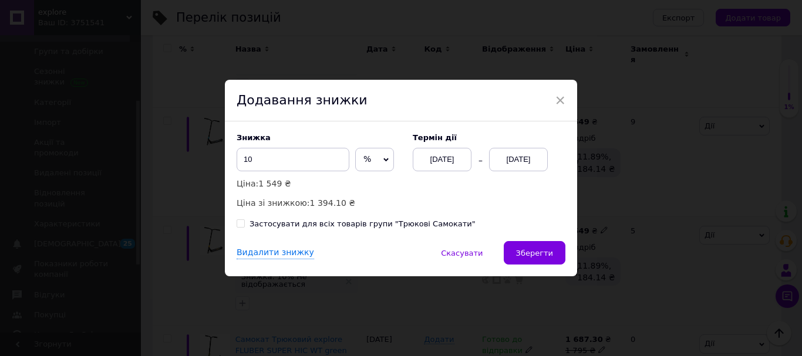
click at [514, 156] on div "[DATE]" at bounding box center [518, 159] width 59 height 23
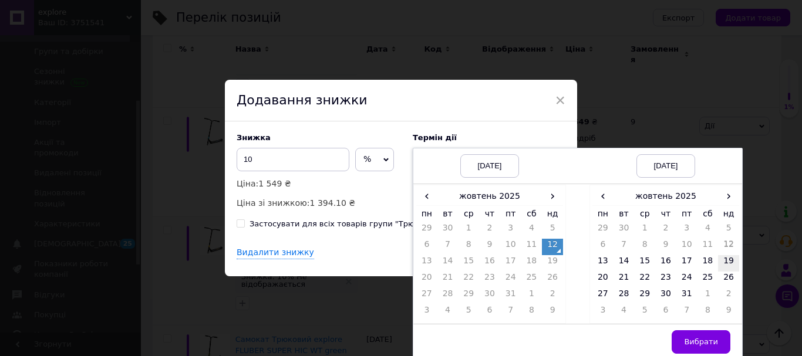
click at [728, 264] on td "19" at bounding box center [728, 263] width 21 height 16
click at [709, 329] on td "Вибрати" at bounding box center [665, 342] width 153 height 36
click at [699, 341] on span "Вибрати" at bounding box center [701, 341] width 34 height 9
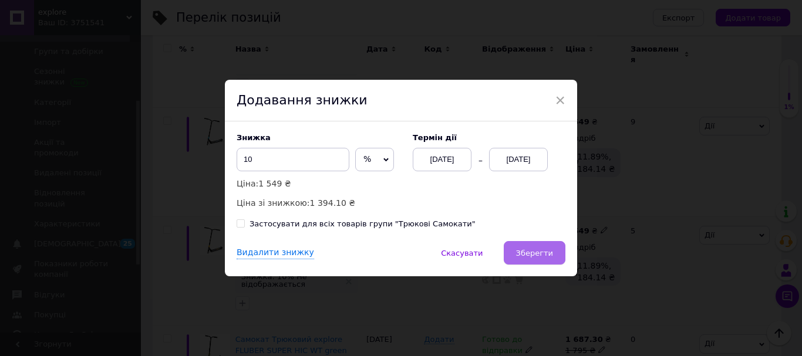
click at [543, 255] on span "Зберегти" at bounding box center [534, 253] width 37 height 9
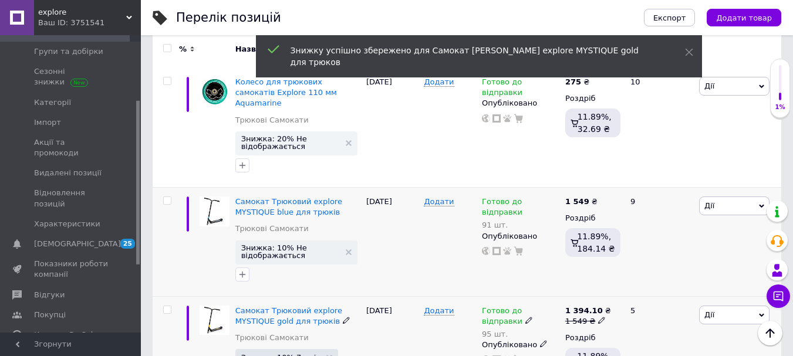
scroll to position [2179, 0]
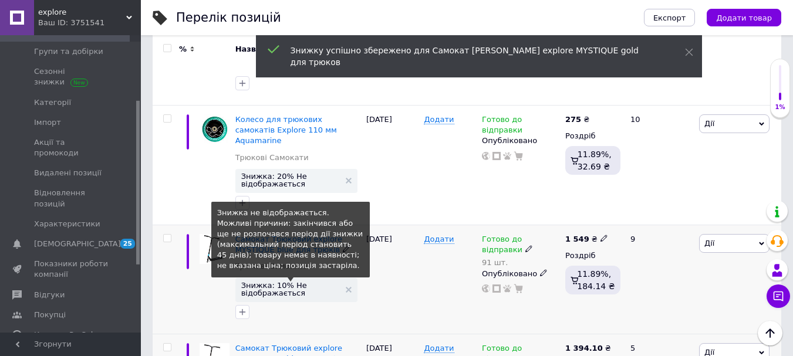
click at [266, 282] on span "Знижка: 10% Не відображається" at bounding box center [290, 289] width 99 height 15
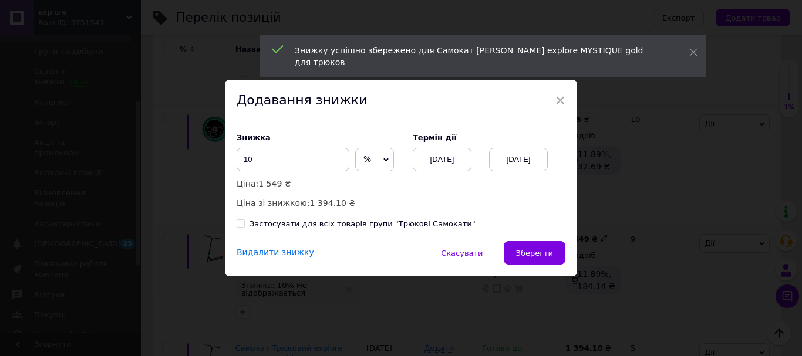
click at [512, 166] on div "[DATE]" at bounding box center [518, 159] width 59 height 23
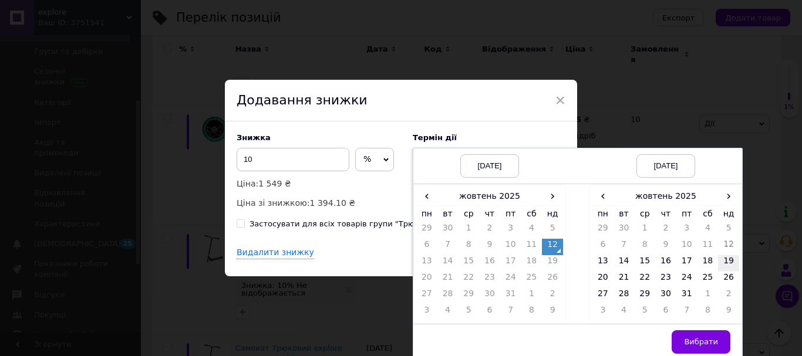
click at [728, 264] on td "19" at bounding box center [728, 263] width 21 height 16
click at [698, 338] on span "Вибрати" at bounding box center [701, 341] width 34 height 9
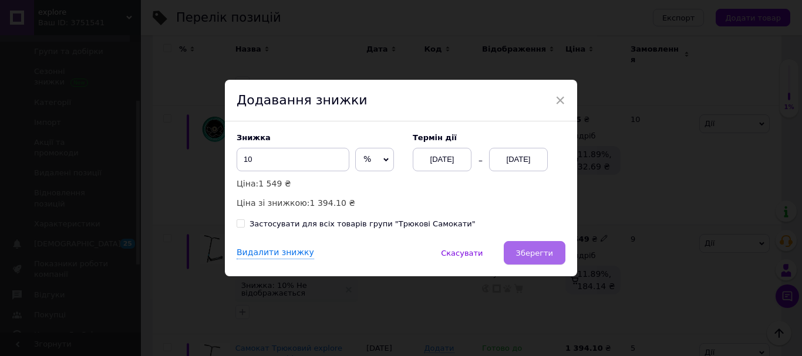
click at [549, 254] on span "Зберегти" at bounding box center [534, 253] width 37 height 9
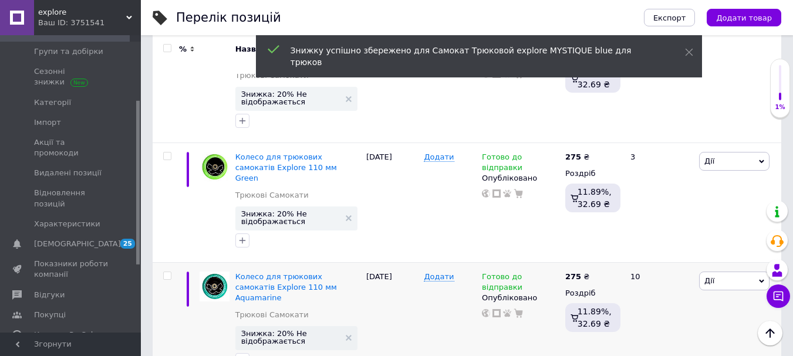
scroll to position [2003, 0]
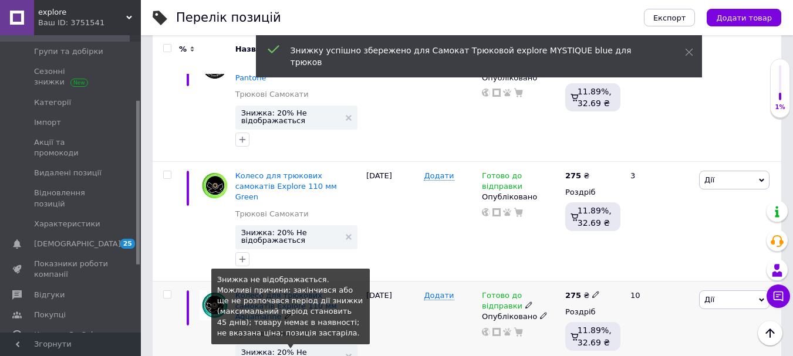
click at [274, 349] on span "Знижка: 20% Не відображається" at bounding box center [290, 356] width 99 height 15
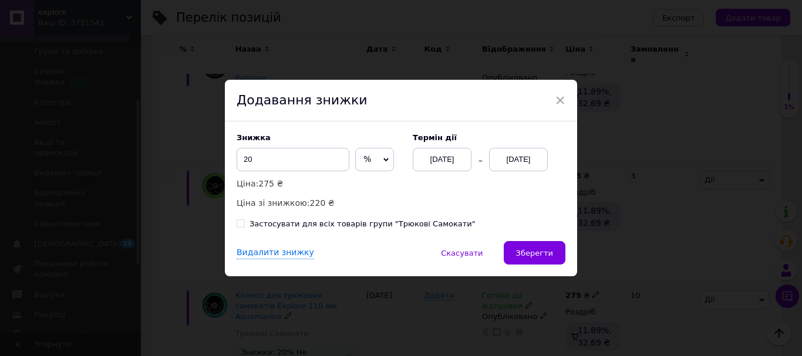
click at [518, 161] on div "[DATE]" at bounding box center [518, 159] width 59 height 23
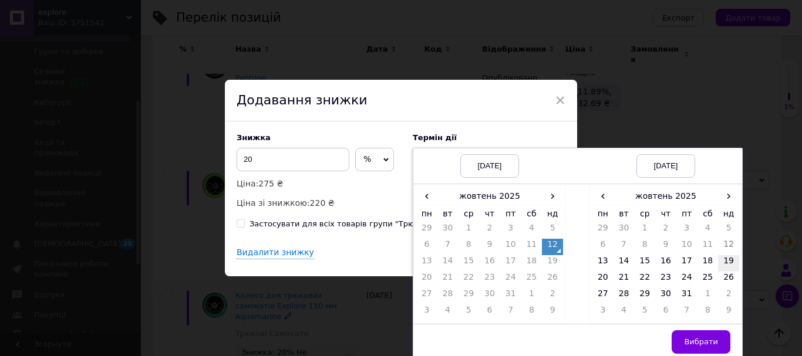
click at [723, 265] on td "19" at bounding box center [728, 263] width 21 height 16
click at [705, 346] on span "Вибрати" at bounding box center [701, 341] width 34 height 9
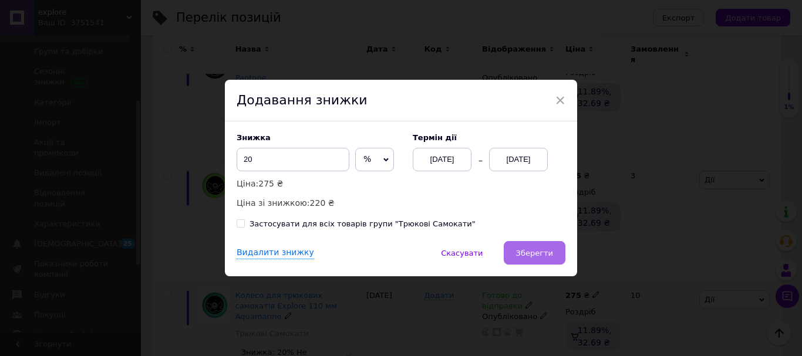
click at [545, 251] on span "Зберегти" at bounding box center [534, 253] width 37 height 9
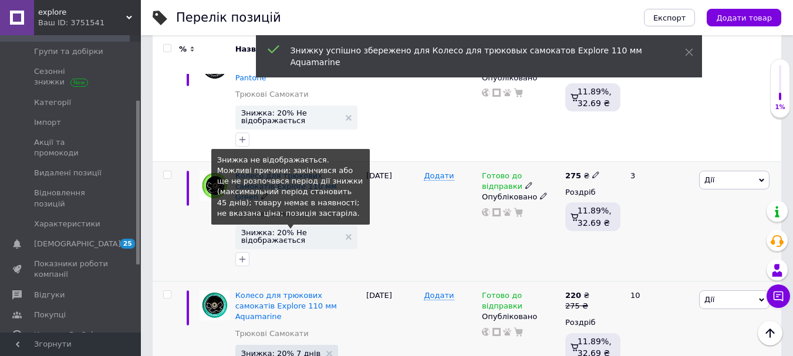
click at [279, 229] on span "Знижка: 20% Не відображається" at bounding box center [290, 236] width 99 height 15
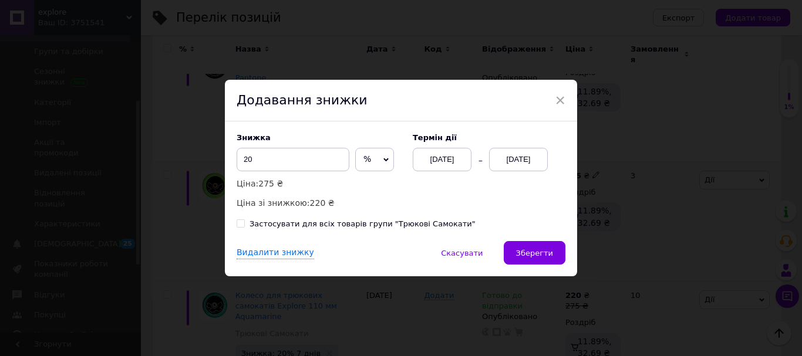
click at [513, 158] on div "[DATE]" at bounding box center [518, 159] width 59 height 23
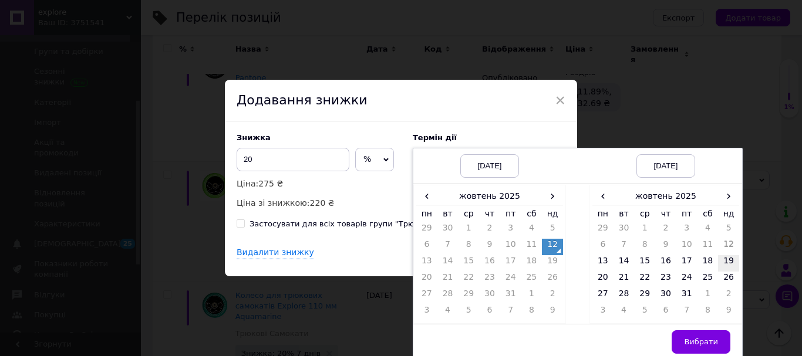
click at [728, 263] on td "19" at bounding box center [728, 263] width 21 height 16
click at [703, 339] on span "Вибрати" at bounding box center [701, 341] width 34 height 9
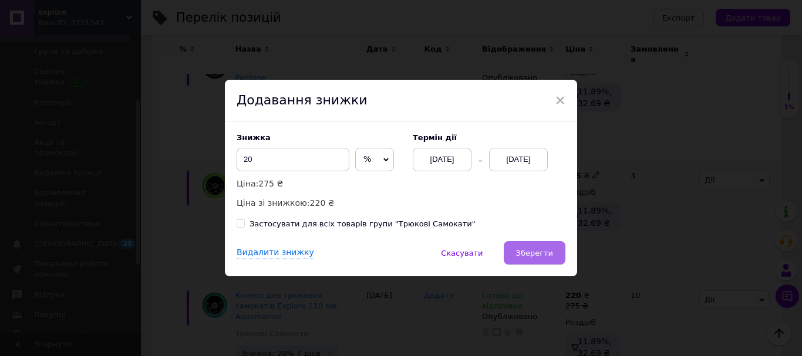
click at [551, 254] on span "Зберегти" at bounding box center [534, 253] width 37 height 9
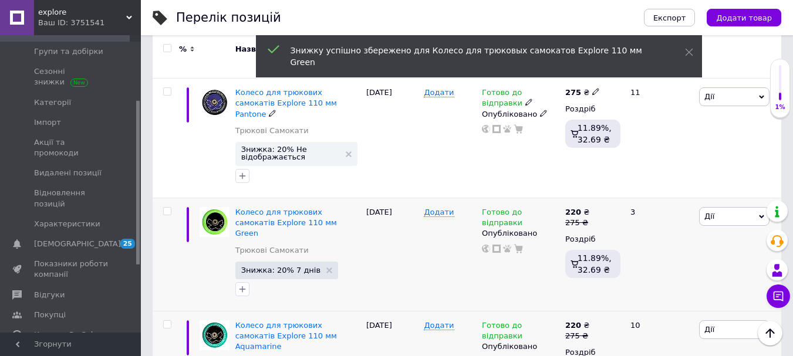
scroll to position [1826, 0]
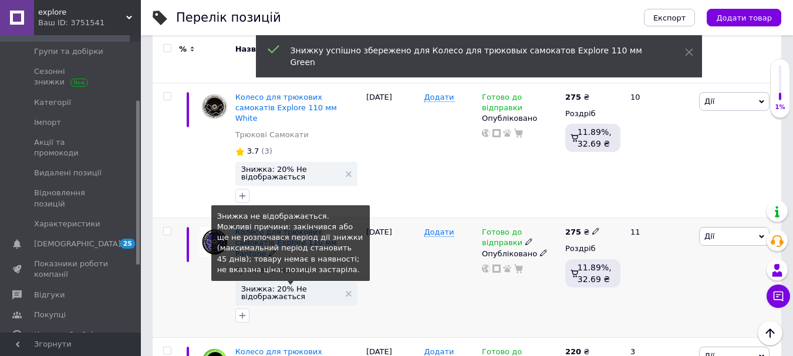
click at [281, 285] on span "Знижка: 20% Не відображається" at bounding box center [290, 292] width 99 height 15
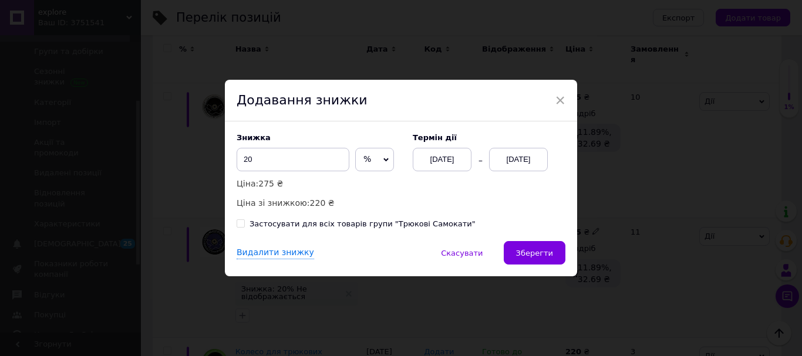
click at [528, 161] on div "[DATE]" at bounding box center [518, 159] width 59 height 23
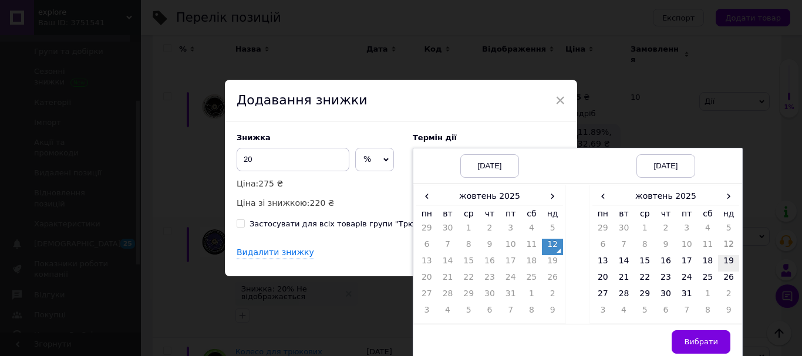
click at [724, 261] on td "19" at bounding box center [728, 263] width 21 height 16
click at [686, 343] on button "Вибрати" at bounding box center [700, 341] width 59 height 23
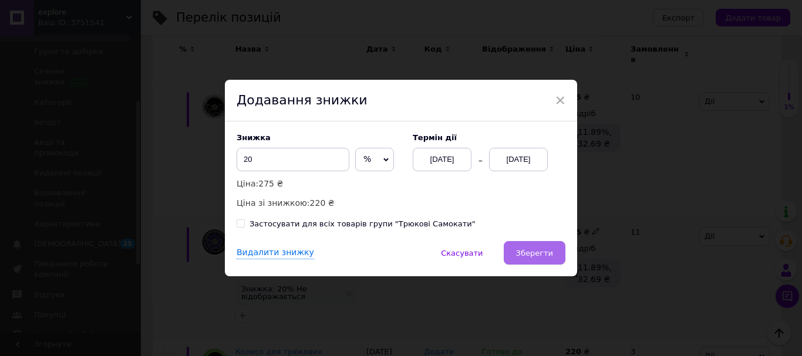
click at [549, 259] on button "Зберегти" at bounding box center [535, 252] width 62 height 23
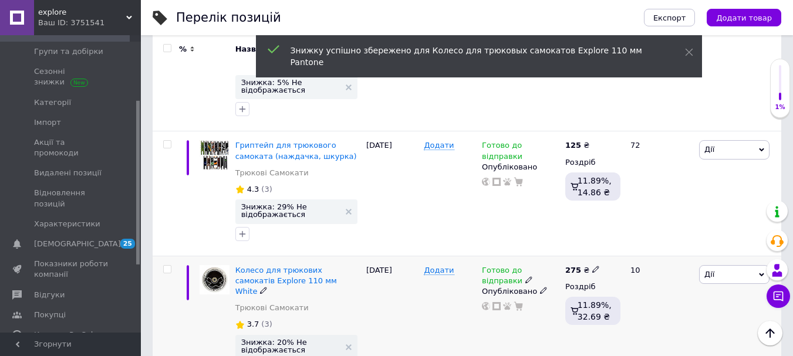
scroll to position [1650, 0]
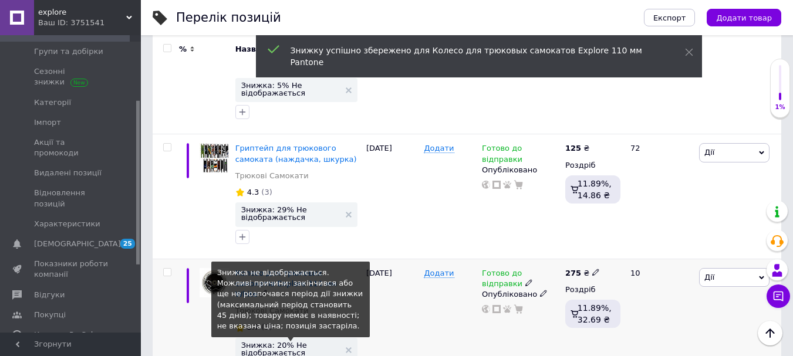
click at [262, 342] on span "Знижка: 20% Не відображається" at bounding box center [290, 349] width 99 height 15
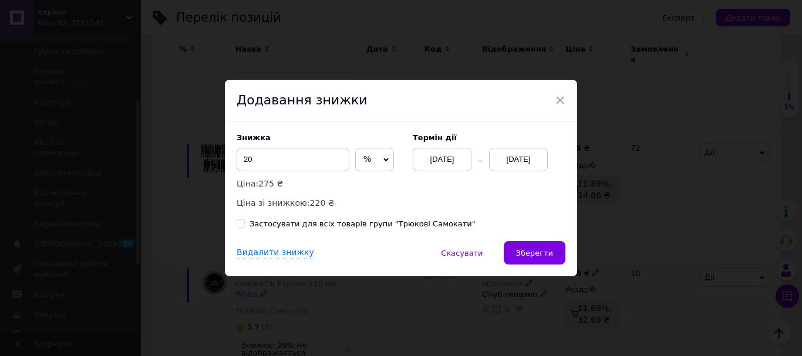
click at [521, 161] on div "[DATE]" at bounding box center [518, 159] width 59 height 23
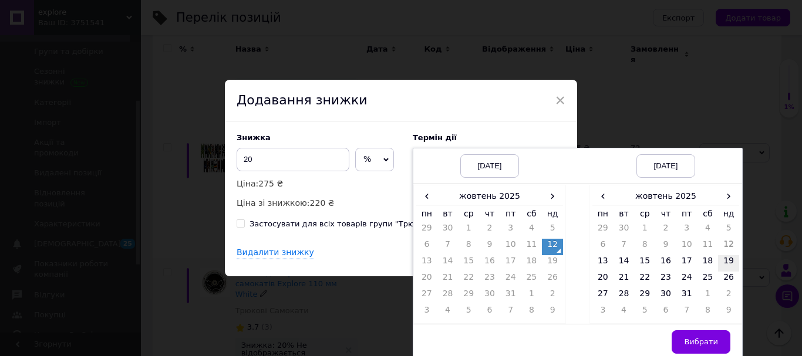
click at [726, 264] on td "19" at bounding box center [728, 263] width 21 height 16
click at [692, 336] on button "Вибрати" at bounding box center [700, 341] width 59 height 23
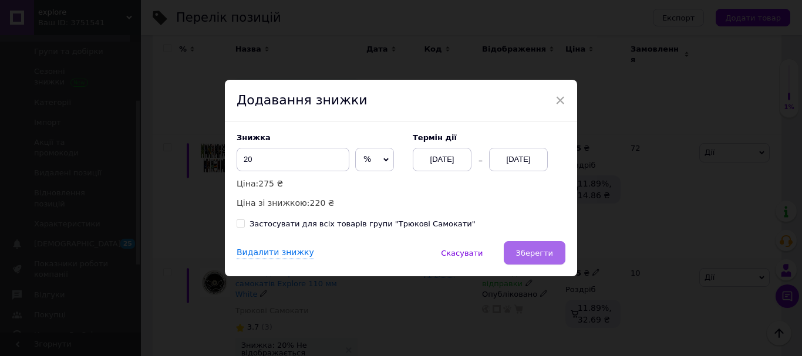
click at [545, 250] on span "Зберегти" at bounding box center [534, 253] width 37 height 9
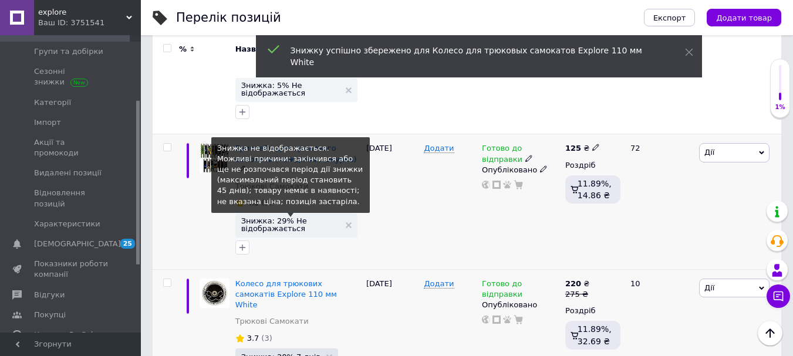
click at [282, 217] on span "Знижка: 29% Не відображається" at bounding box center [290, 224] width 99 height 15
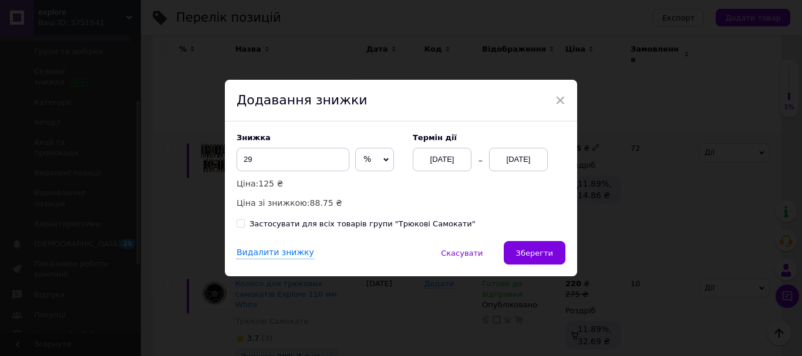
click at [522, 157] on div "[DATE]" at bounding box center [518, 159] width 59 height 23
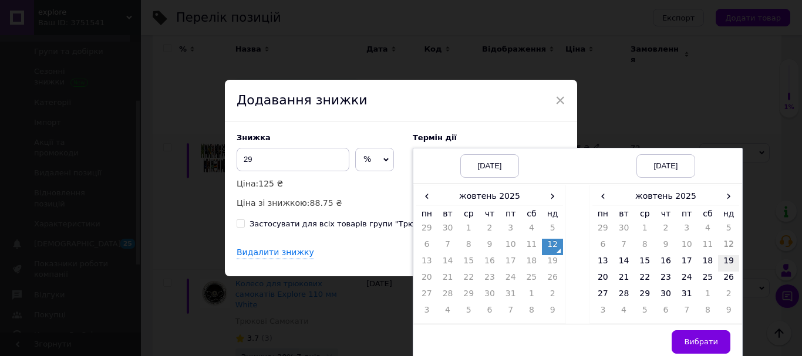
click at [728, 261] on td "19" at bounding box center [728, 263] width 21 height 16
click at [702, 342] on span "Вибрати" at bounding box center [701, 341] width 34 height 9
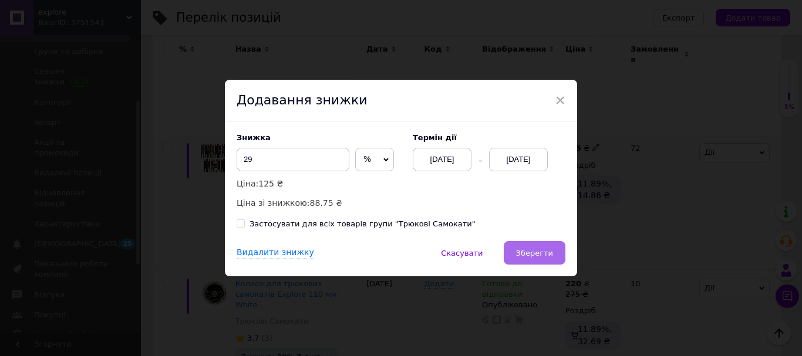
click at [552, 254] on button "Зберегти" at bounding box center [535, 252] width 62 height 23
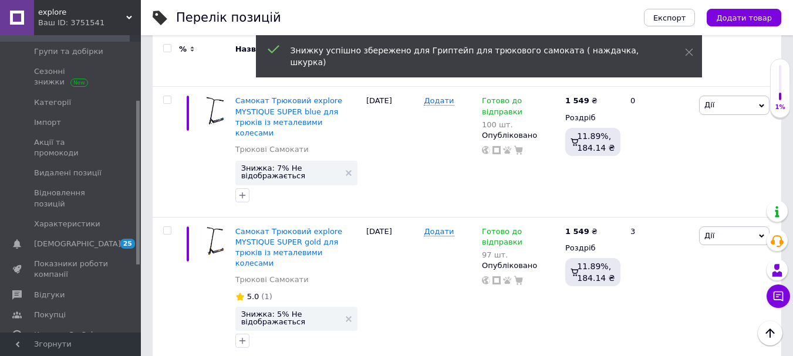
scroll to position [1416, 0]
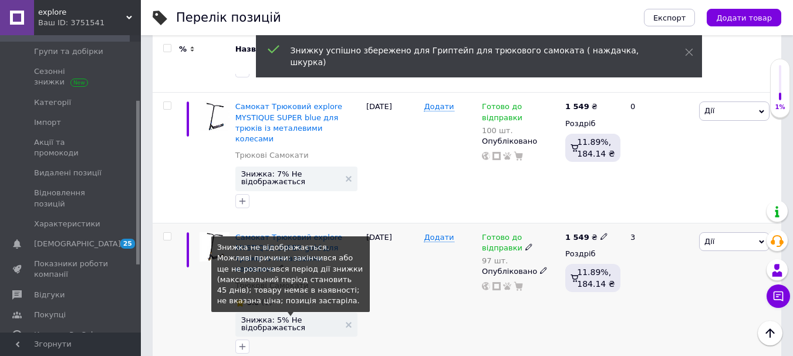
click at [280, 316] on span "Знижка: 5% Не відображається" at bounding box center [290, 323] width 99 height 15
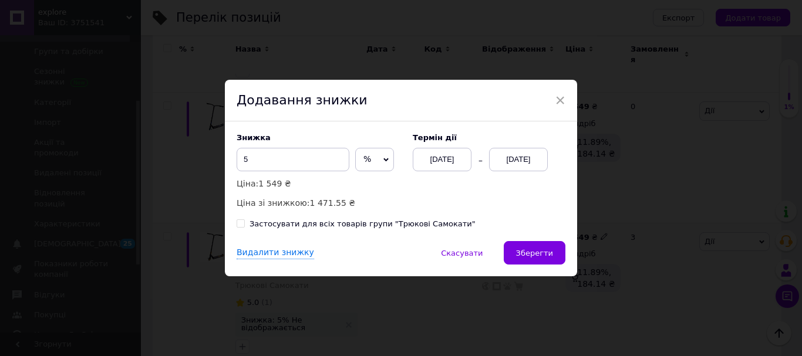
click at [518, 165] on div "[DATE]" at bounding box center [518, 159] width 59 height 23
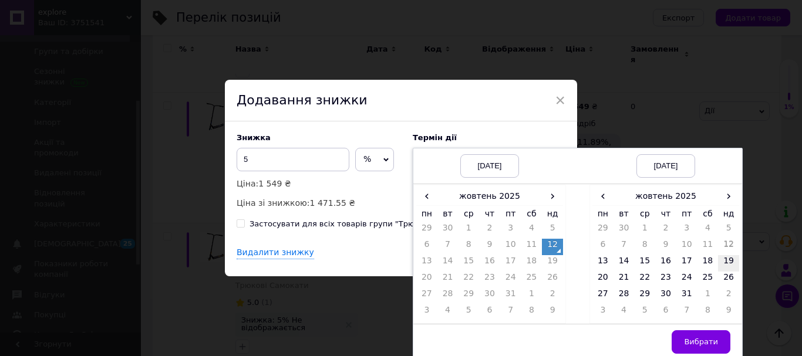
click at [726, 259] on td "19" at bounding box center [728, 263] width 21 height 16
click at [695, 340] on span "Вибрати" at bounding box center [701, 341] width 34 height 9
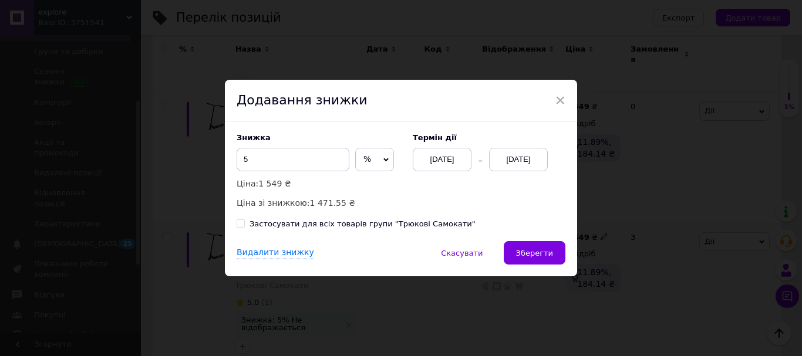
click at [554, 241] on div "Знижка 5 % ₴ Ціна: 1 549 ₴ Ціна зі знижкою: 1 471.55 ₴ Термін дії [DATE] [DATE]…" at bounding box center [401, 181] width 352 height 120
click at [543, 249] on span "Зберегти" at bounding box center [534, 253] width 37 height 9
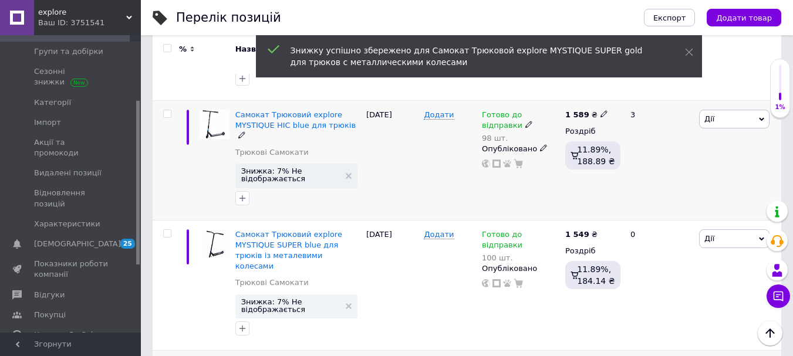
scroll to position [1357, 0]
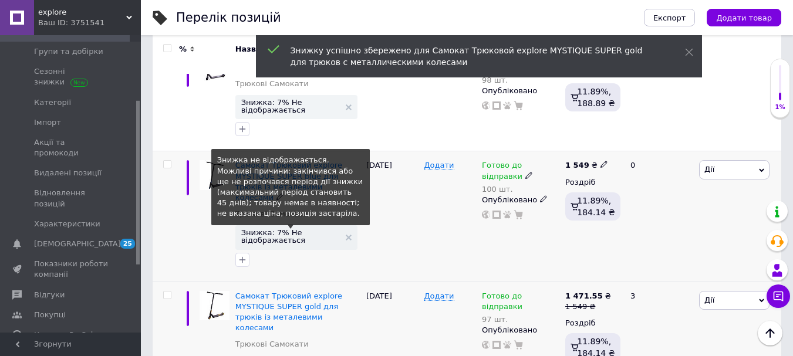
click at [272, 229] on span "Знижка: 7% Не відображається" at bounding box center [290, 236] width 99 height 15
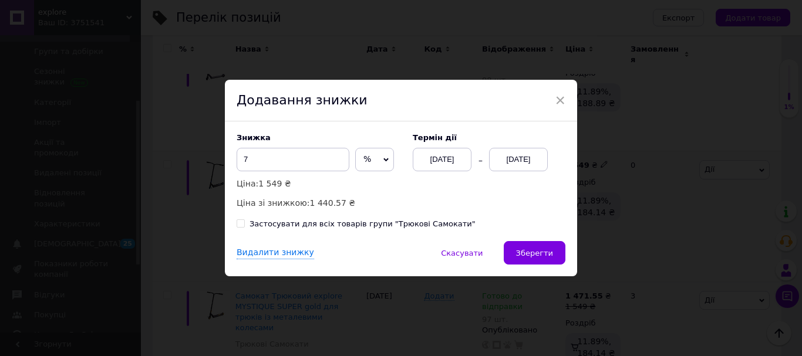
click at [516, 157] on div "[DATE]" at bounding box center [518, 159] width 59 height 23
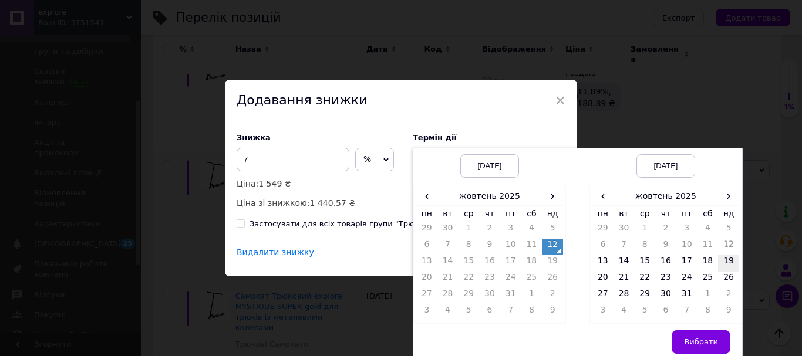
click at [726, 264] on td "19" at bounding box center [728, 263] width 21 height 16
click at [696, 342] on span "Вибрати" at bounding box center [701, 341] width 34 height 9
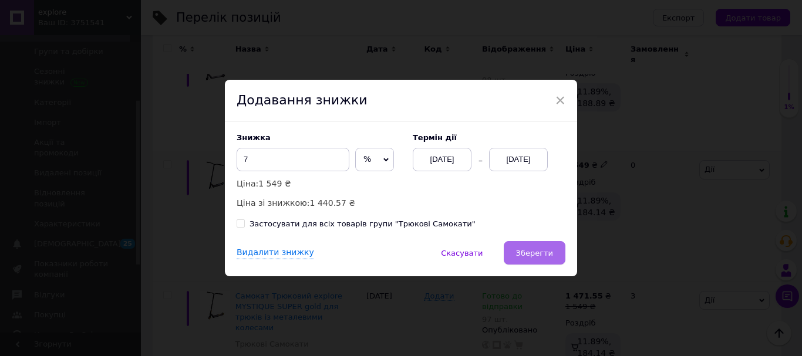
click at [548, 255] on span "Зберегти" at bounding box center [534, 253] width 37 height 9
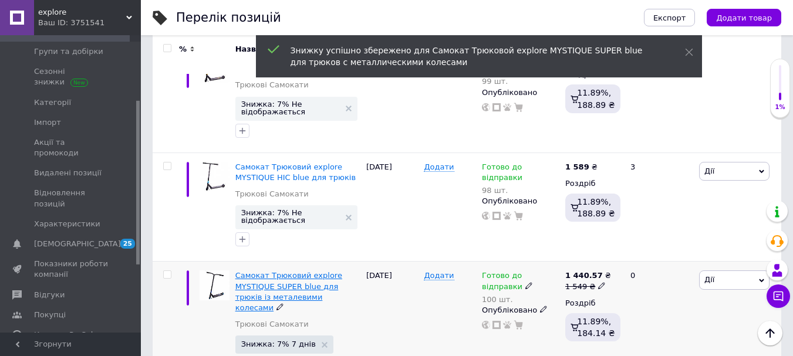
scroll to position [1240, 0]
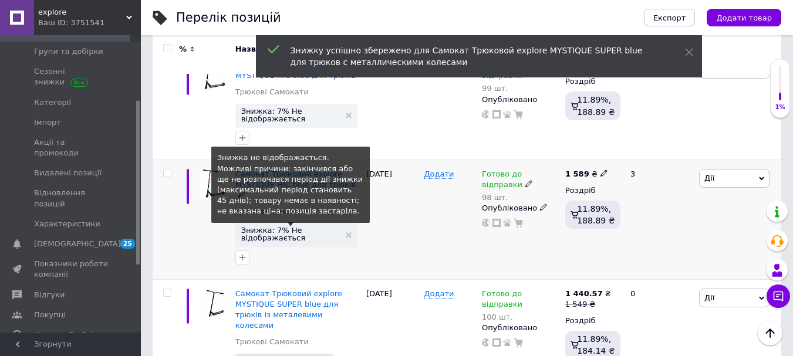
click at [270, 227] on span "Знижка: 7% Не відображається" at bounding box center [290, 234] width 99 height 15
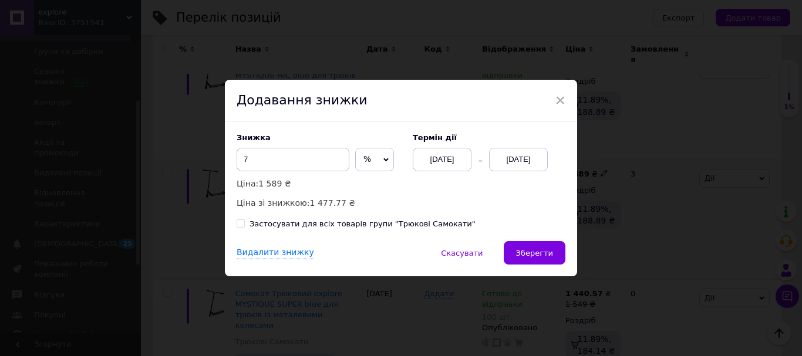
click at [514, 160] on div "[DATE]" at bounding box center [518, 159] width 59 height 23
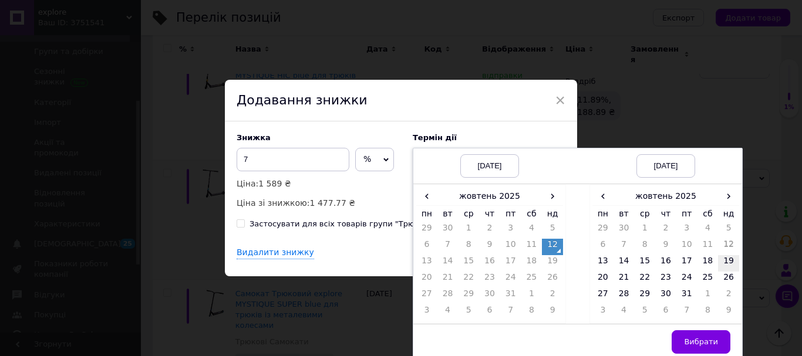
click at [728, 265] on td "19" at bounding box center [728, 263] width 21 height 16
click at [698, 343] on span "Вибрати" at bounding box center [701, 341] width 34 height 9
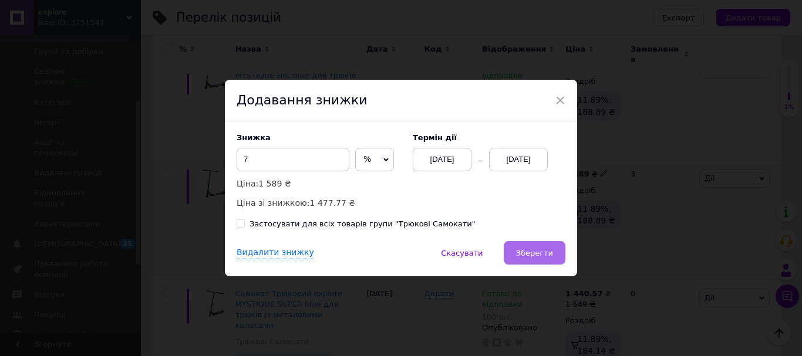
click at [536, 253] on span "Зберегти" at bounding box center [534, 253] width 37 height 9
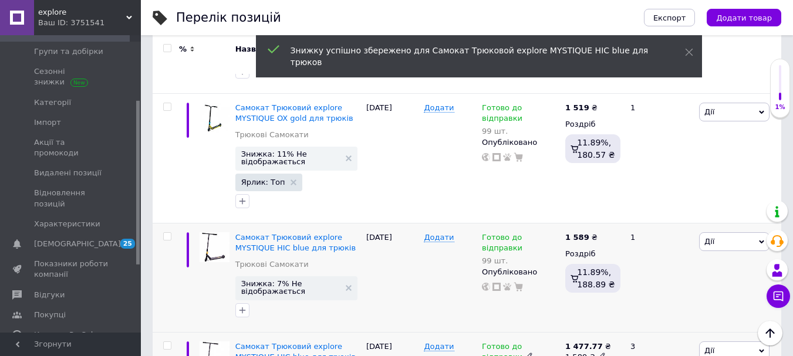
scroll to position [1063, 0]
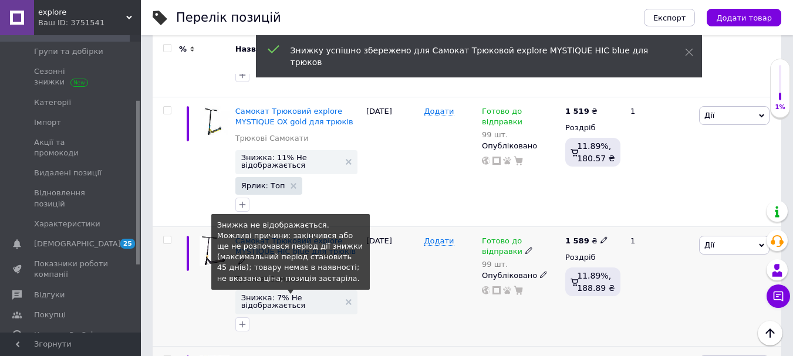
click at [271, 294] on span "Знижка: 7% Не відображається" at bounding box center [290, 301] width 99 height 15
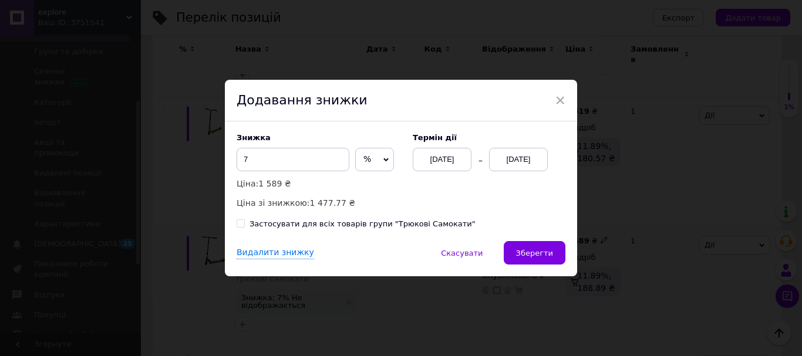
click at [518, 156] on div "[DATE]" at bounding box center [518, 159] width 59 height 23
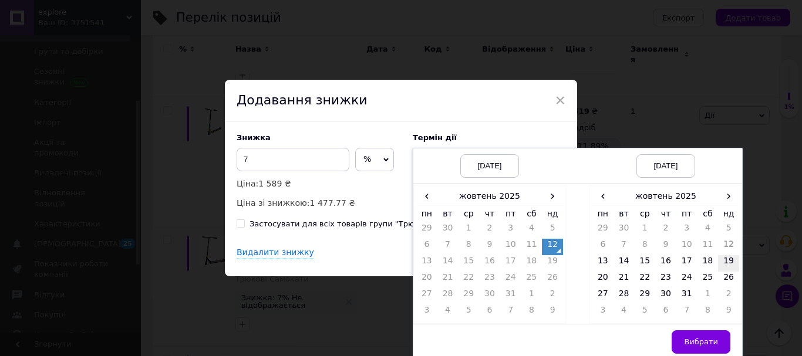
click at [725, 262] on td "19" at bounding box center [728, 263] width 21 height 16
click at [697, 346] on span "Вибрати" at bounding box center [701, 341] width 34 height 9
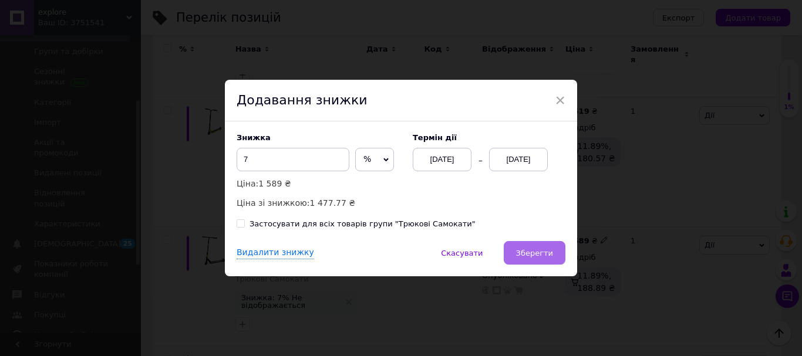
click at [534, 250] on span "Зберегти" at bounding box center [534, 253] width 37 height 9
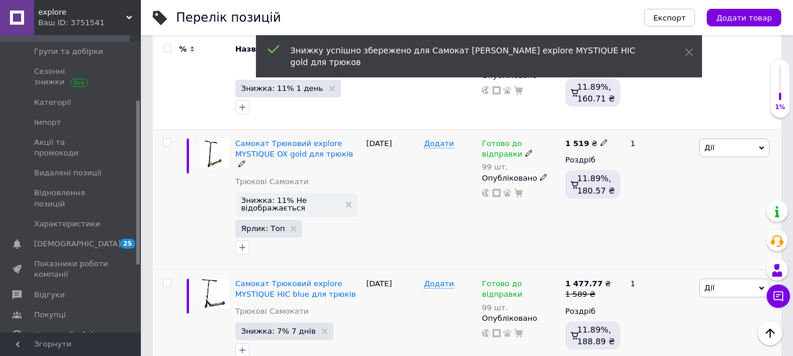
scroll to position [946, 0]
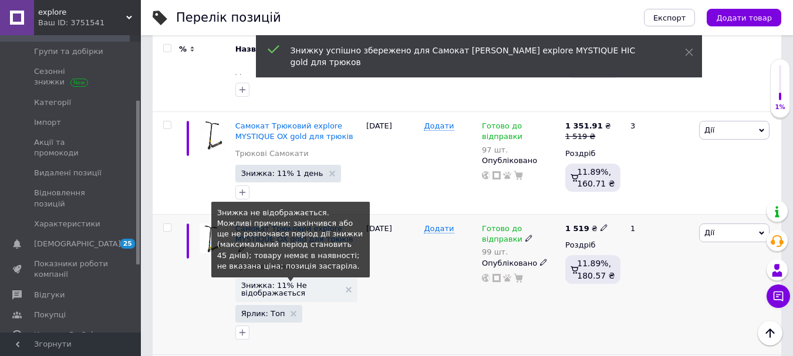
click at [282, 282] on span "Знижка: 11% Не відображається" at bounding box center [290, 289] width 99 height 15
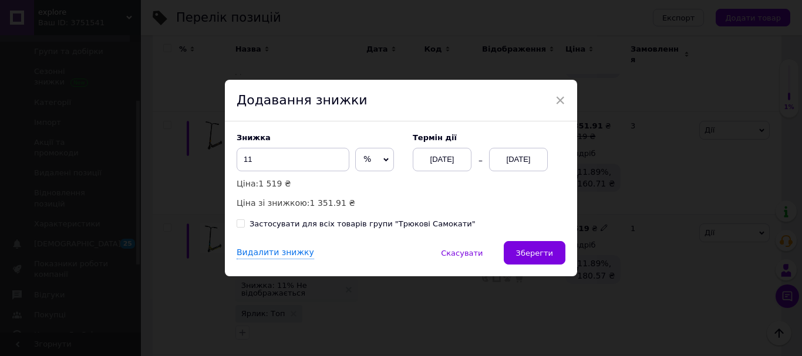
click at [504, 154] on div "[DATE]" at bounding box center [518, 159] width 59 height 23
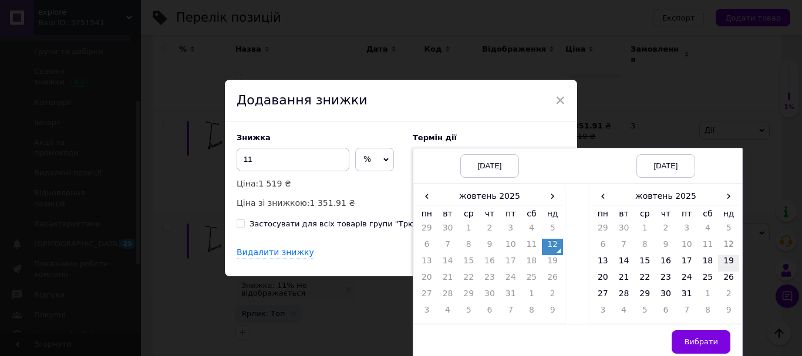
click at [733, 262] on td "19" at bounding box center [728, 263] width 21 height 16
click at [704, 336] on button "Вибрати" at bounding box center [700, 341] width 59 height 23
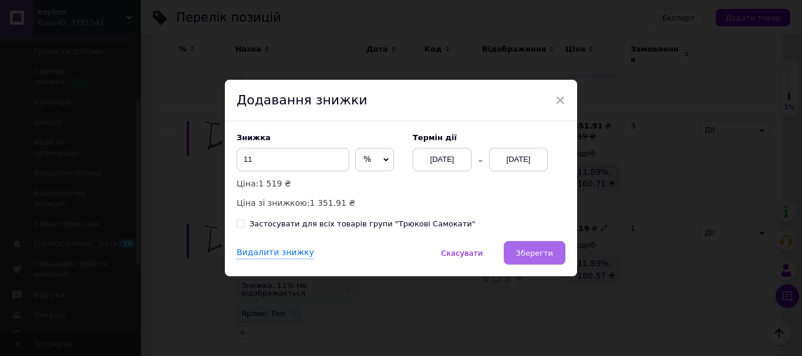
click at [531, 248] on button "Зберегти" at bounding box center [535, 252] width 62 height 23
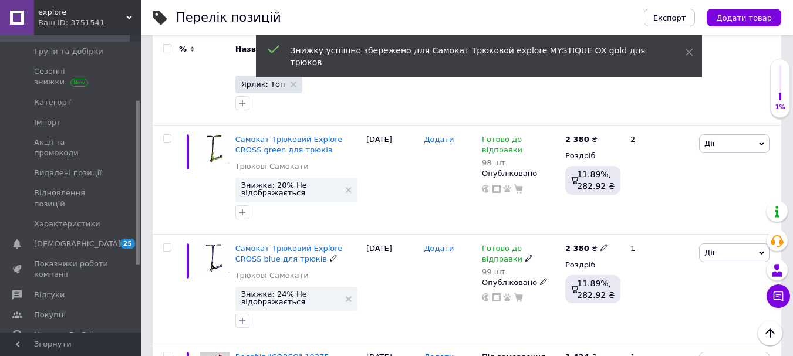
scroll to position [711, 0]
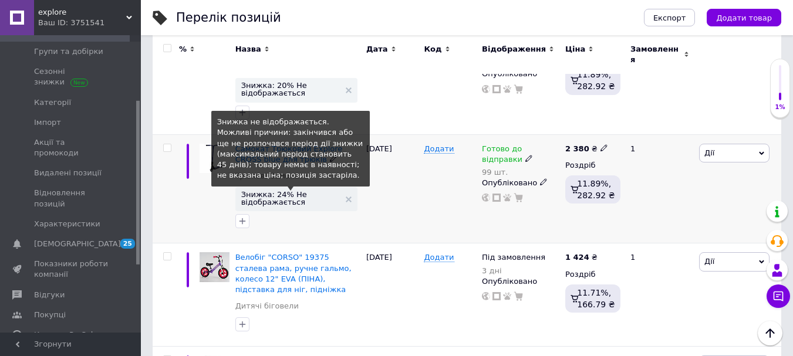
click at [271, 191] on span "Знижка: 24% Не відображається" at bounding box center [290, 198] width 99 height 15
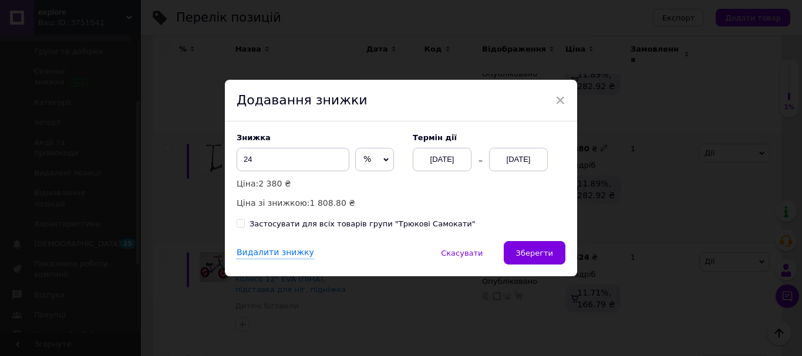
click at [522, 158] on div "[DATE]" at bounding box center [518, 159] width 59 height 23
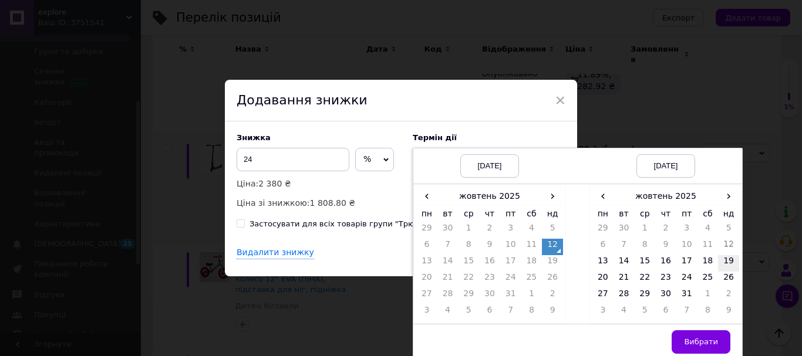
click at [730, 267] on td "19" at bounding box center [728, 263] width 21 height 16
click at [700, 341] on span "Вибрати" at bounding box center [701, 341] width 34 height 9
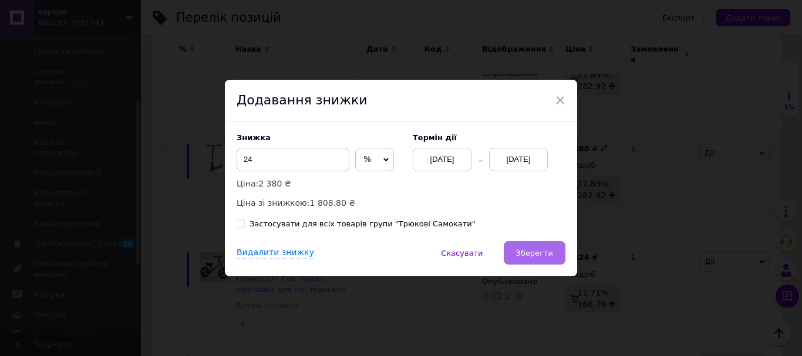
click at [535, 260] on button "Зберегти" at bounding box center [535, 252] width 62 height 23
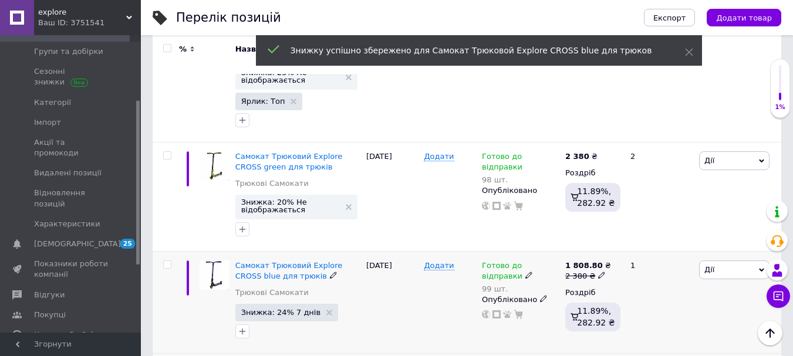
scroll to position [594, 0]
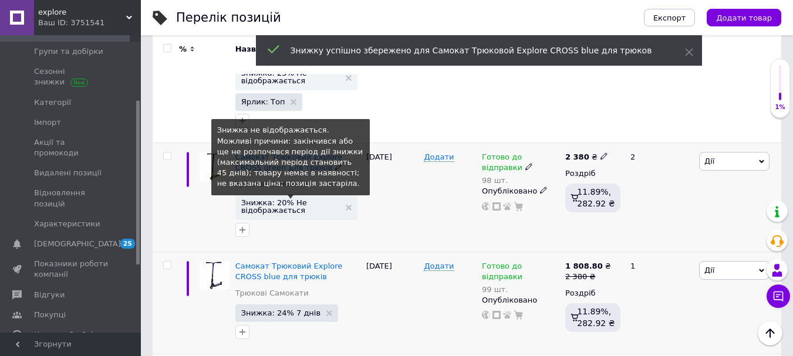
click at [282, 199] on span "Знижка: 20% Не відображається" at bounding box center [290, 206] width 99 height 15
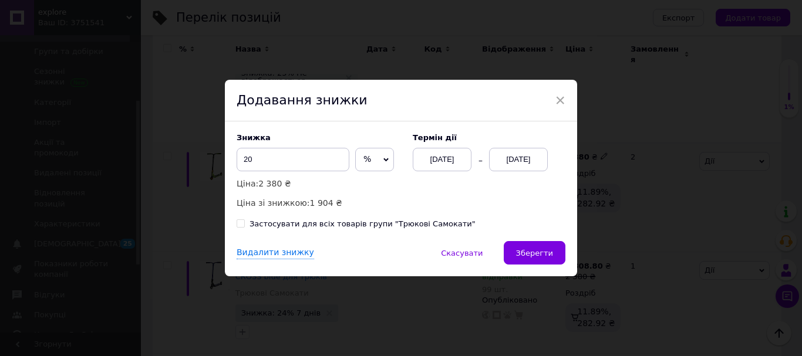
click at [527, 150] on div "[DATE]" at bounding box center [518, 159] width 59 height 23
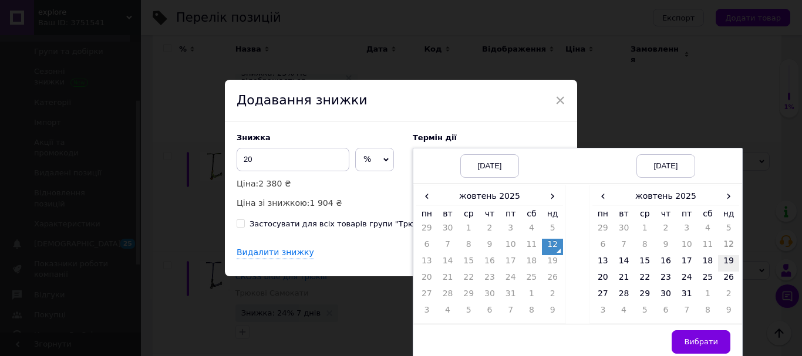
click at [730, 264] on td "19" at bounding box center [728, 263] width 21 height 16
drag, startPoint x: 697, startPoint y: 344, endPoint x: 638, endPoint y: 330, distance: 60.4
click at [696, 345] on span "Вибрати" at bounding box center [701, 341] width 34 height 9
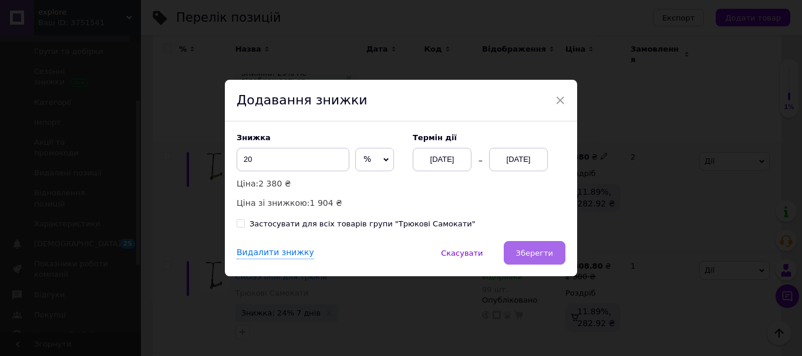
click at [551, 261] on button "Зберегти" at bounding box center [535, 252] width 62 height 23
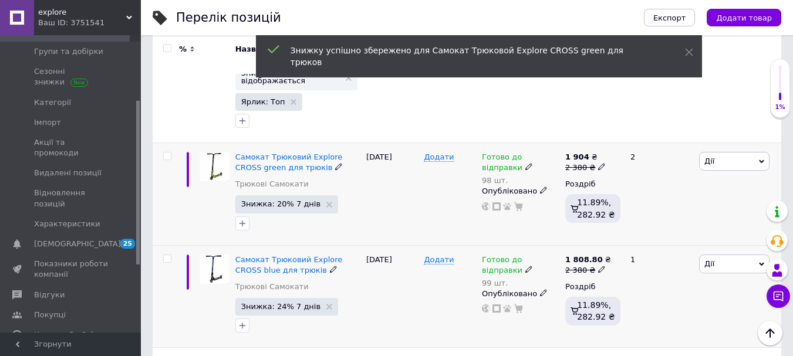
scroll to position [359, 0]
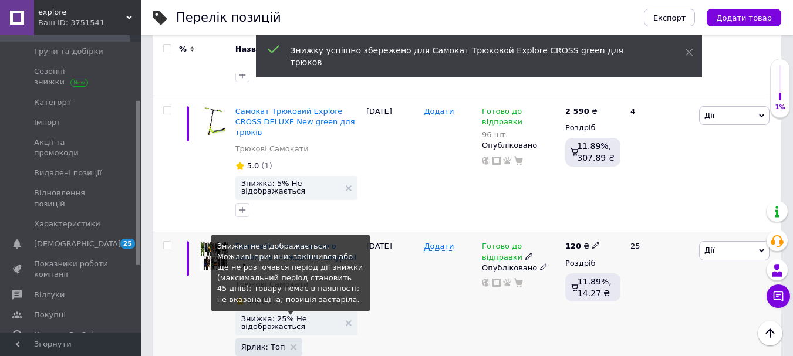
click at [285, 315] on span "Знижка: 25% Не відображається" at bounding box center [290, 322] width 99 height 15
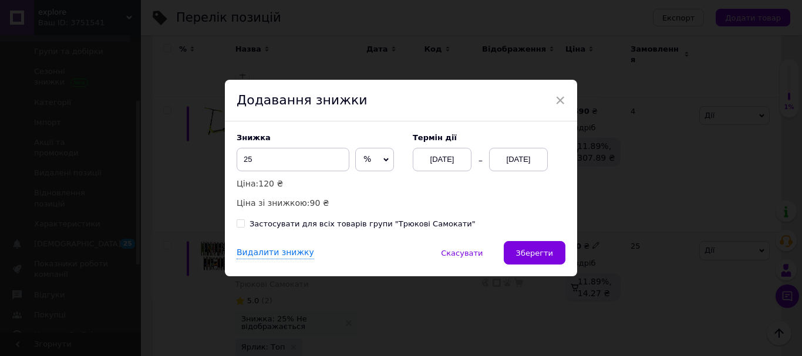
click at [508, 158] on div "[DATE]" at bounding box center [518, 159] width 59 height 23
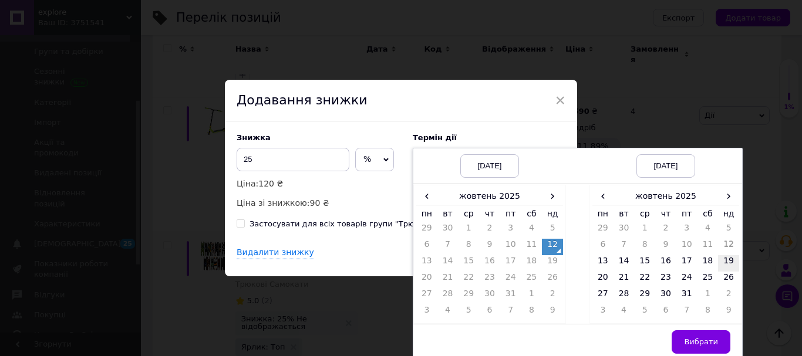
click at [728, 265] on td "19" at bounding box center [728, 263] width 21 height 16
click at [700, 340] on span "Вибрати" at bounding box center [701, 341] width 34 height 9
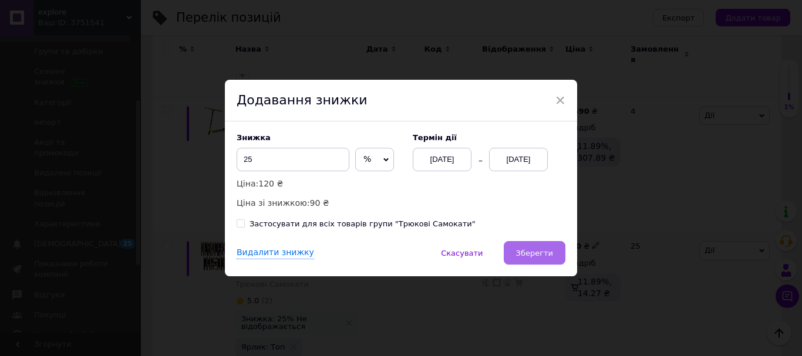
click at [534, 252] on span "Зберегти" at bounding box center [534, 253] width 37 height 9
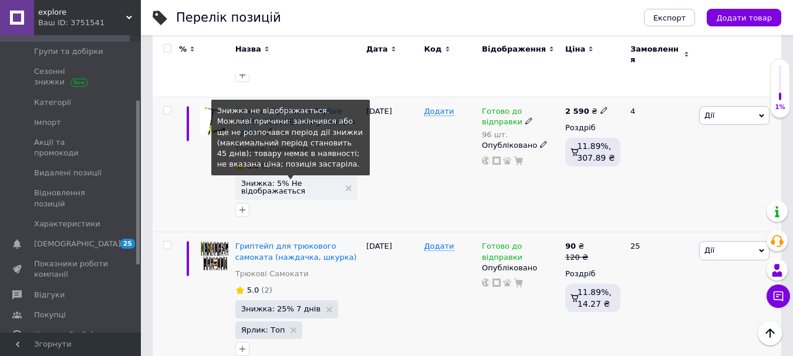
click at [276, 180] on span "Знижка: 5% Не відображається" at bounding box center [290, 187] width 99 height 15
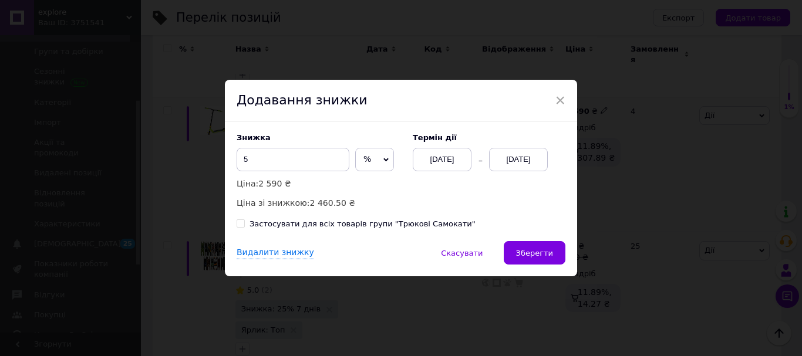
click at [521, 158] on div "[DATE]" at bounding box center [518, 159] width 59 height 23
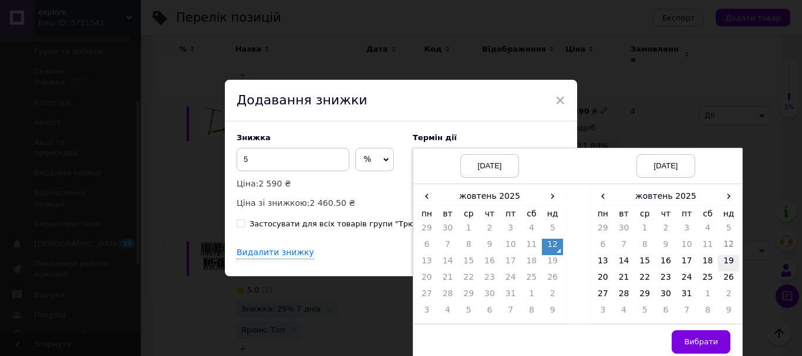
click at [729, 259] on td "19" at bounding box center [728, 263] width 21 height 16
click at [705, 340] on span "Вибрати" at bounding box center [701, 341] width 34 height 9
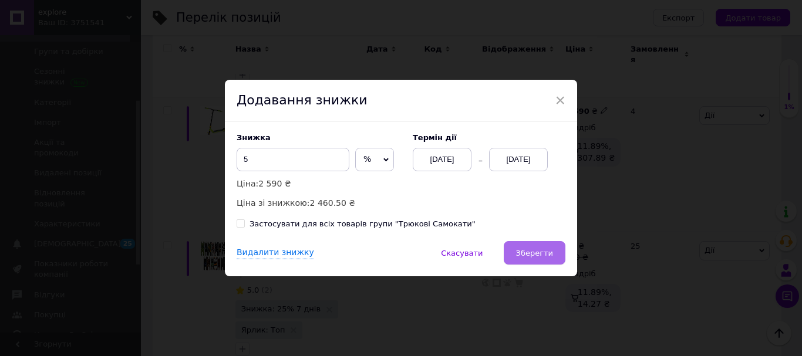
click at [541, 254] on span "Зберегти" at bounding box center [534, 253] width 37 height 9
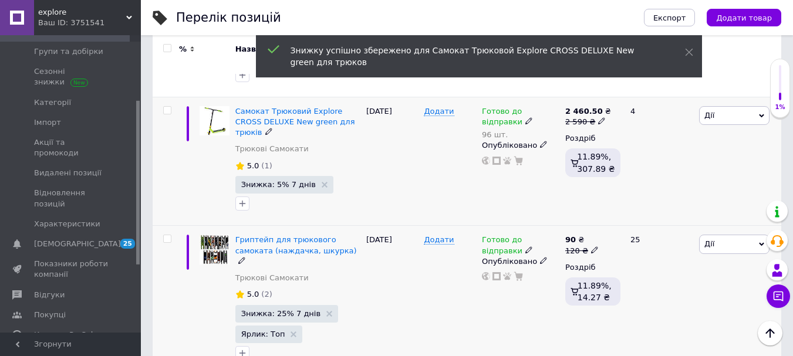
scroll to position [183, 0]
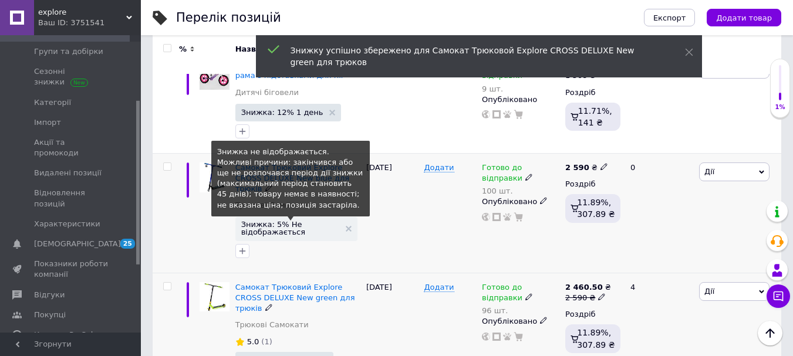
click at [273, 221] on span "Знижка: 5% Не відображається" at bounding box center [290, 228] width 99 height 15
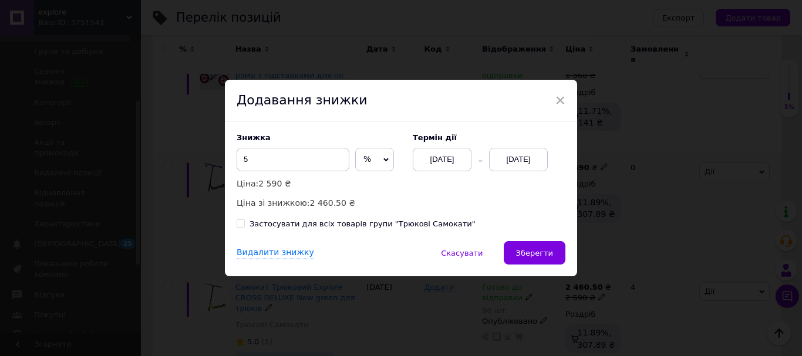
click at [511, 157] on div "[DATE]" at bounding box center [518, 159] width 59 height 23
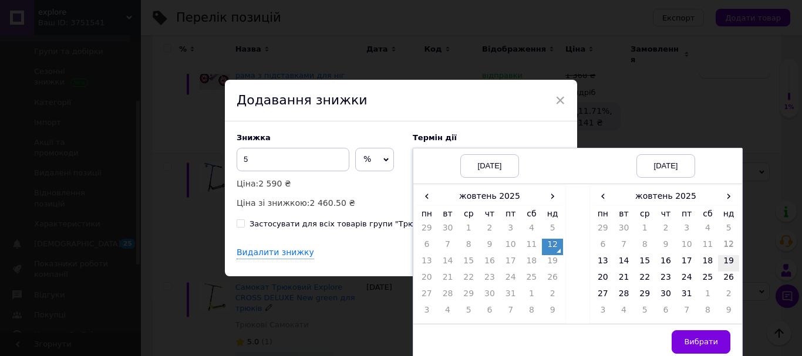
click at [728, 261] on td "19" at bounding box center [728, 263] width 21 height 16
click at [707, 336] on button "Вибрати" at bounding box center [700, 341] width 59 height 23
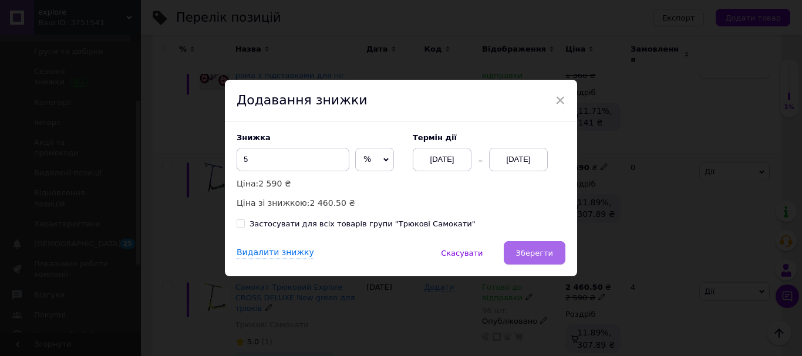
click at [538, 252] on span "Зберегти" at bounding box center [534, 253] width 37 height 9
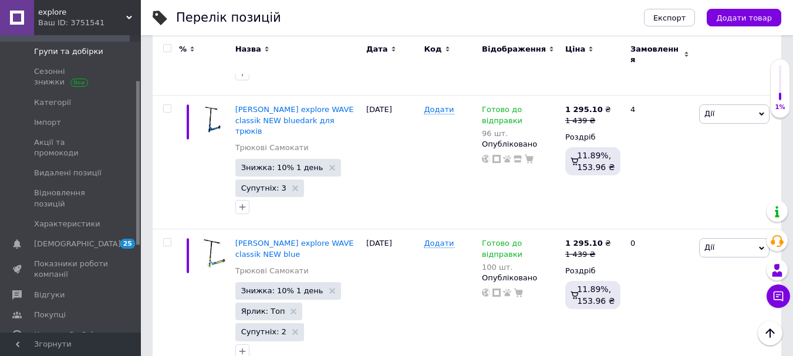
scroll to position [0, 0]
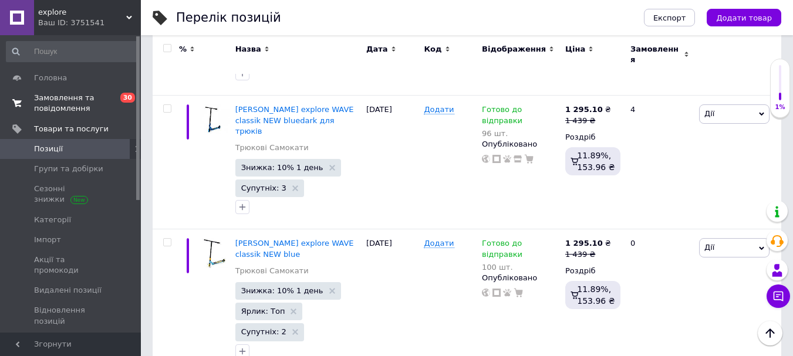
click at [51, 97] on span "Замовлення та повідомлення" at bounding box center [71, 103] width 75 height 21
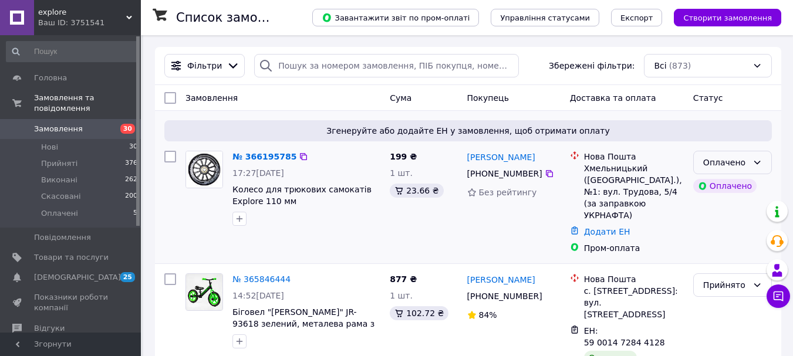
click at [751, 163] on div "Оплачено" at bounding box center [732, 162] width 79 height 23
click at [717, 186] on li "Прийнято" at bounding box center [732, 188] width 77 height 21
